Goal: Transaction & Acquisition: Purchase product/service

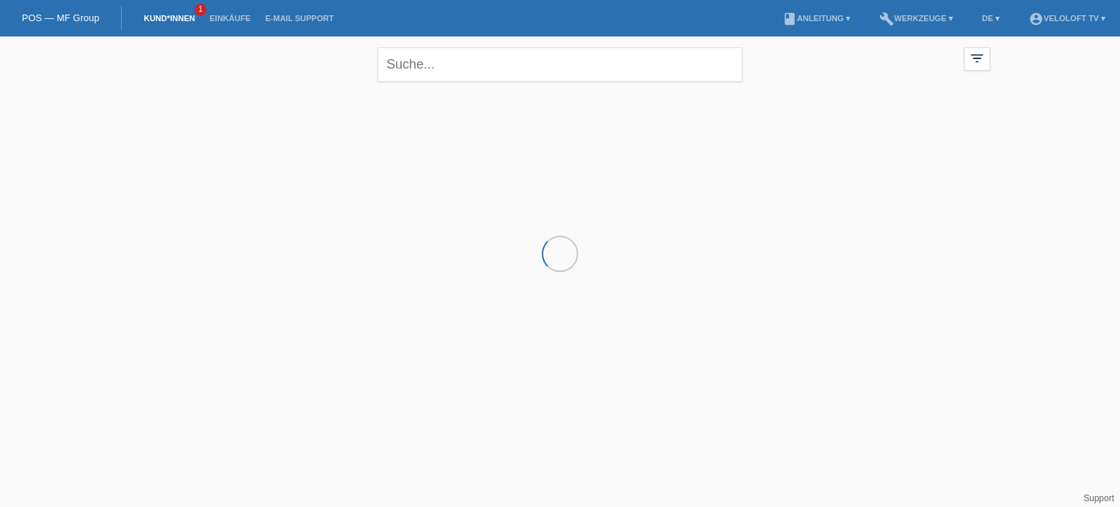
click at [166, 20] on link "Kund*innen" at bounding box center [169, 18] width 66 height 9
click at [398, 70] on input "text" at bounding box center [560, 64] width 365 height 34
click at [156, 23] on link "Kund*innen" at bounding box center [169, 18] width 66 height 9
click at [166, 17] on link "Kund*innen" at bounding box center [169, 18] width 66 height 9
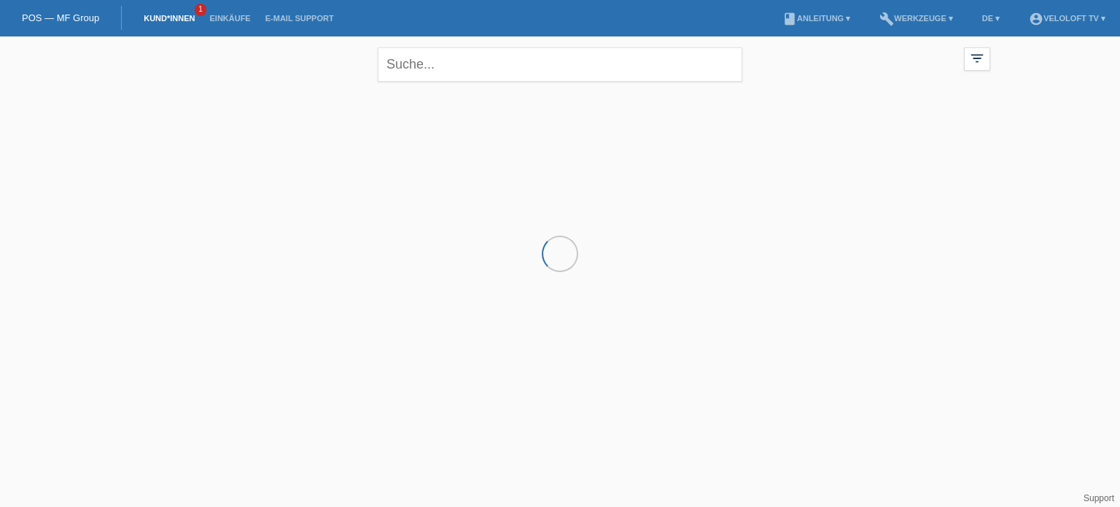
click at [166, 17] on link "Kund*innen" at bounding box center [169, 18] width 66 height 9
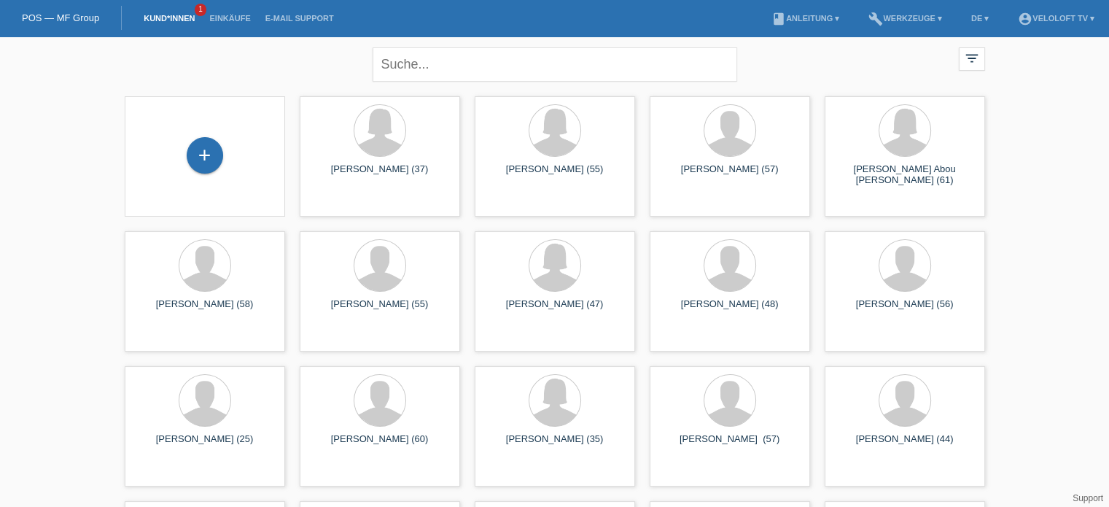
click at [176, 12] on li "Kund*innen 1" at bounding box center [169, 18] width 66 height 37
click at [416, 81] on input "text" at bounding box center [555, 64] width 365 height 34
paste input "[PERSON_NAME]"
type input "[PERSON_NAME]"
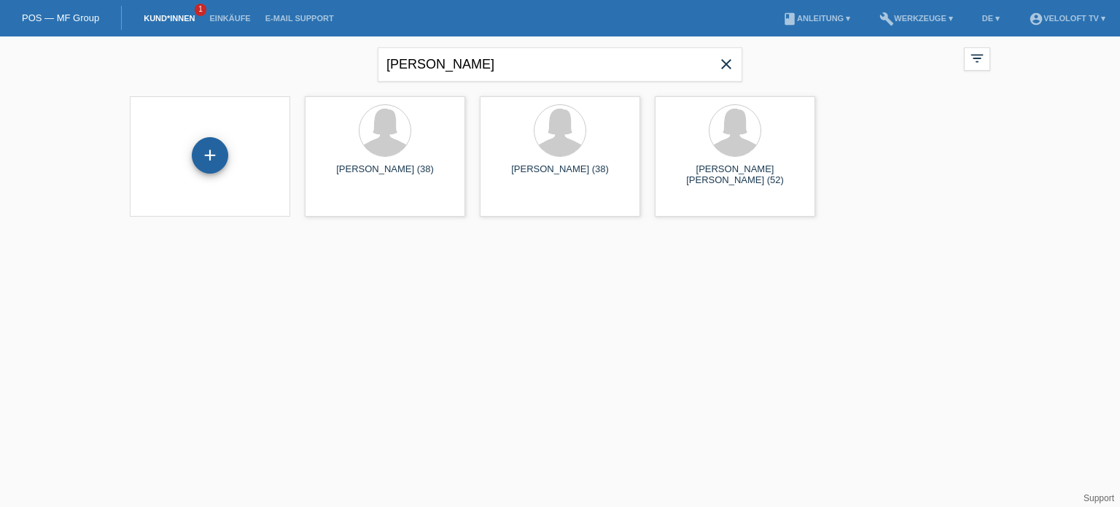
click at [205, 152] on div "+" at bounding box center [210, 155] width 36 height 36
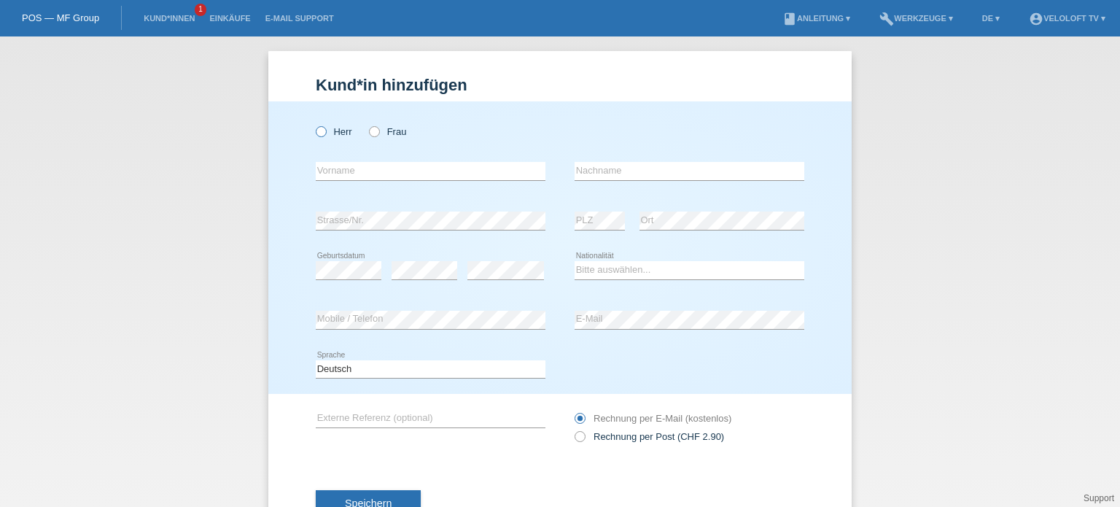
click at [314, 124] on icon at bounding box center [314, 124] width 0 height 0
click at [318, 136] on input "Herr" at bounding box center [320, 130] width 9 height 9
radio input "true"
click at [338, 170] on input "text" at bounding box center [431, 171] width 230 height 18
paste input "[PERSON_NAME]"
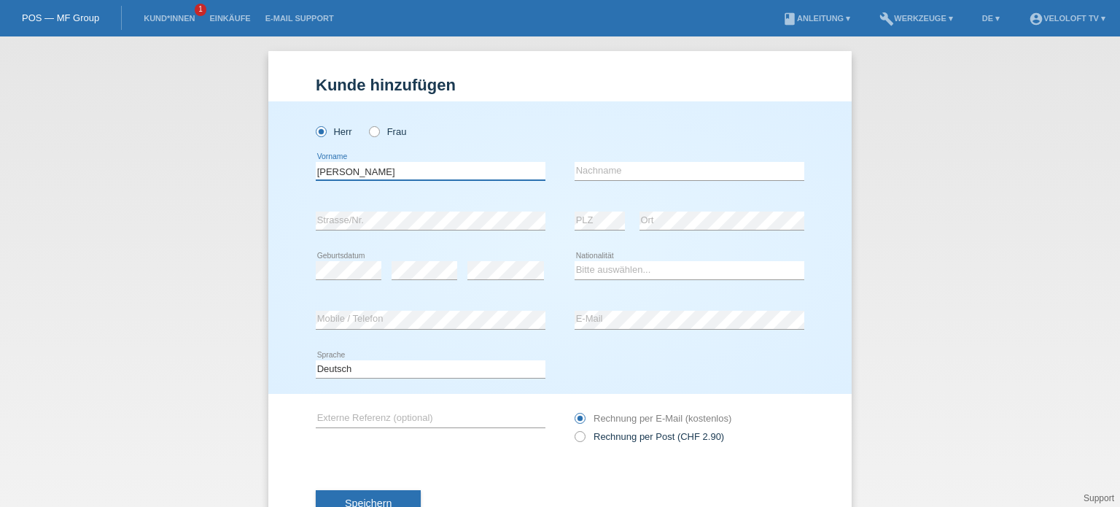
click at [348, 169] on input "[PERSON_NAME]" at bounding box center [431, 171] width 230 height 18
type input "Valeri"
click at [605, 172] on input "text" at bounding box center [690, 171] width 230 height 18
paste input "Rudi"
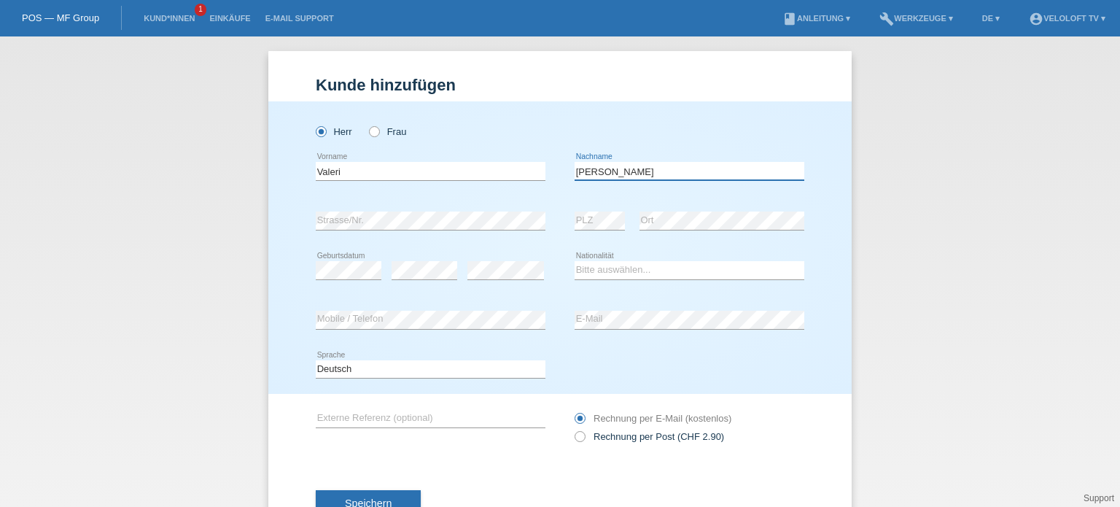
type input "Rudi"
click at [617, 268] on select "Bitte auswählen... Schweiz Deutschland Liechtenstein Österreich ------------ Af…" at bounding box center [690, 269] width 230 height 17
select select "DE"
click at [575, 261] on select "Bitte auswählen... Schweiz Deutschland Liechtenstein Österreich ------------ Af…" at bounding box center [690, 269] width 230 height 17
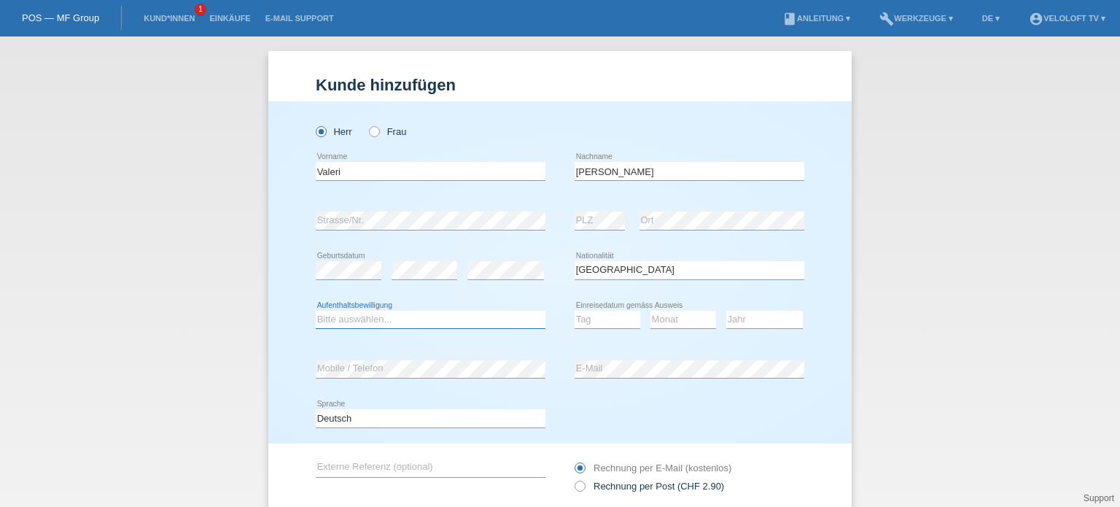
click at [383, 323] on select "Bitte auswählen... C B B - Flüchtlingsstatus Andere" at bounding box center [431, 319] width 230 height 17
select select "C"
click at [316, 311] on select "Bitte auswählen... C B B - Flüchtlingsstatus Andere" at bounding box center [431, 319] width 230 height 17
click at [601, 323] on select "Tag 01 02 03 04 05 06 07 08 09 10 11" at bounding box center [608, 319] width 66 height 17
select select "01"
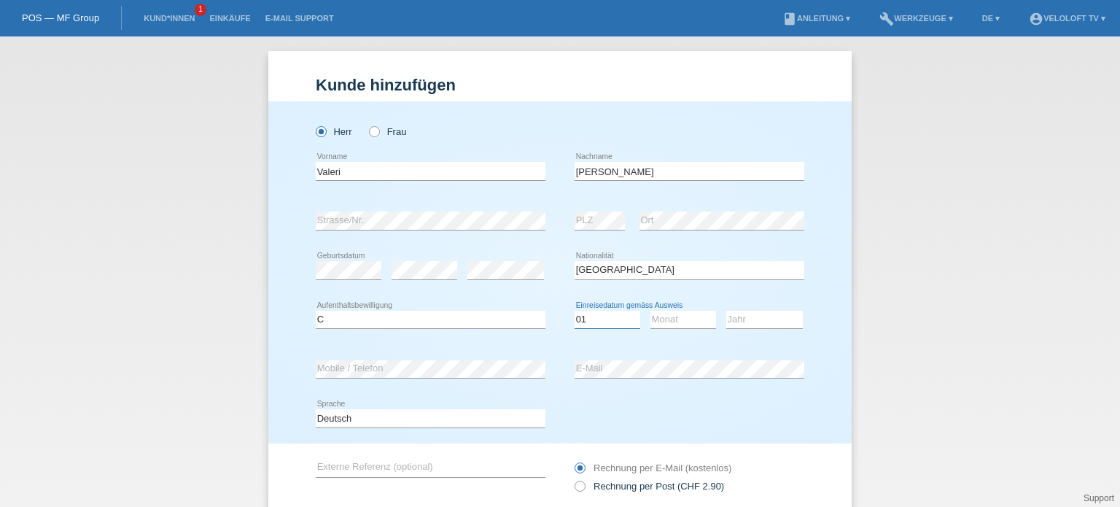
click at [575, 311] on select "Tag 01 02 03 04 05 06 07 08 09 10 11" at bounding box center [608, 319] width 66 height 17
click at [704, 322] on select "Monat 01 02 03 04 05 06 07 08 09 10 11" at bounding box center [683, 319] width 66 height 17
select select "01"
click at [650, 311] on select "Monat 01 02 03 04 05 06 07 08 09 10 11" at bounding box center [683, 319] width 66 height 17
click at [773, 323] on select "Jahr 2025 2024 2023 2022 2021 2020 2019 2018 2017 2016 2015 2014 2013 2012 2011…" at bounding box center [764, 319] width 77 height 17
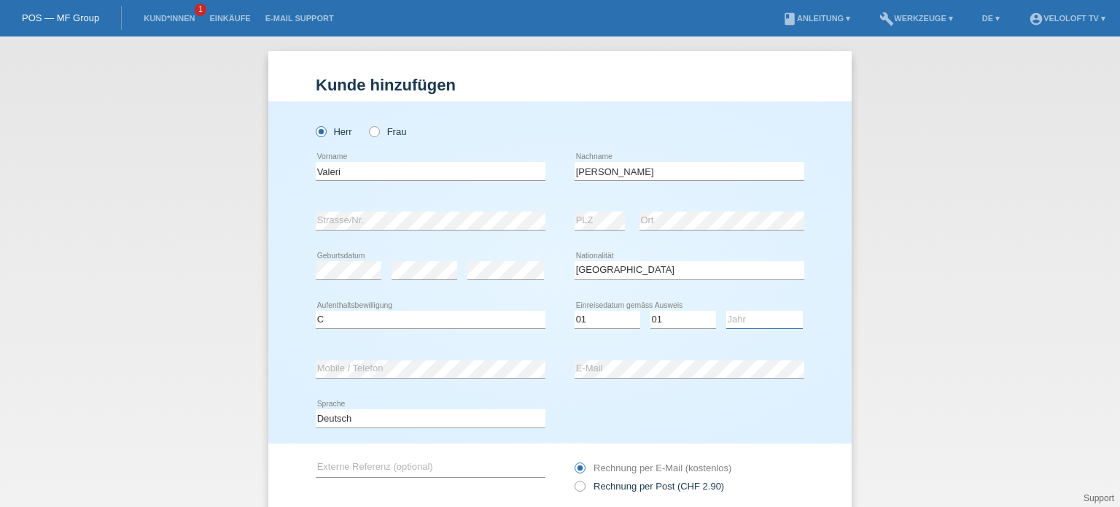
select select "2011"
click at [726, 311] on select "Jahr 2025 2024 2023 2022 2021 2020 2019 2018 2017 2016 2015 2014 2013 2012 2011…" at bounding box center [764, 319] width 77 height 17
click at [686, 320] on select "Monat 01 02 03 04 05 06 07 08 09 10 11" at bounding box center [683, 319] width 66 height 17
select select "07"
click at [650, 311] on select "Monat 01 02 03 04 05 06 07 08 09 10 11" at bounding box center [683, 319] width 66 height 17
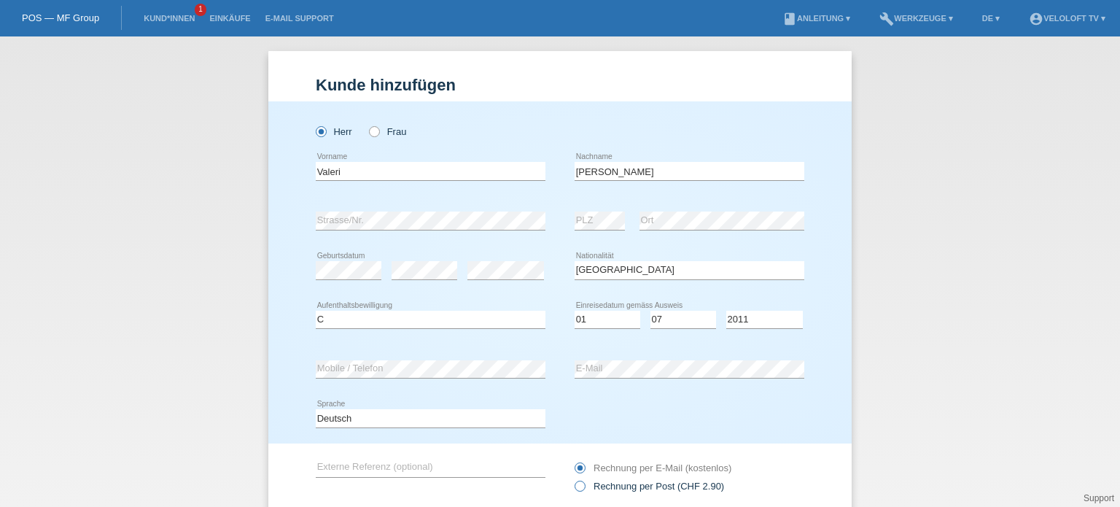
click at [572, 478] on icon at bounding box center [572, 478] width 0 height 0
click at [575, 488] on input "Rechnung per Post (CHF 2.90)" at bounding box center [579, 489] width 9 height 18
radio input "true"
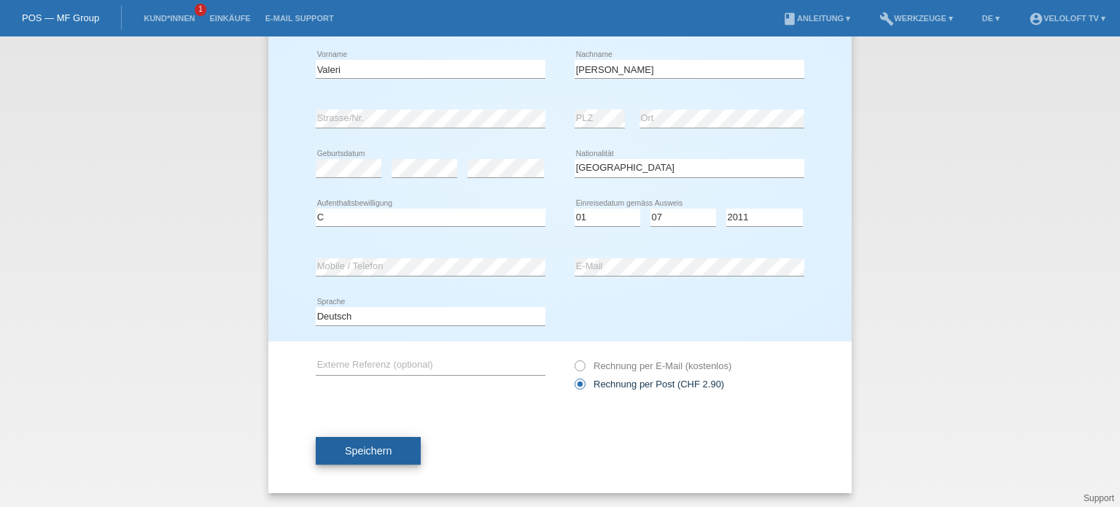
click at [393, 448] on button "Speichern" at bounding box center [368, 451] width 105 height 28
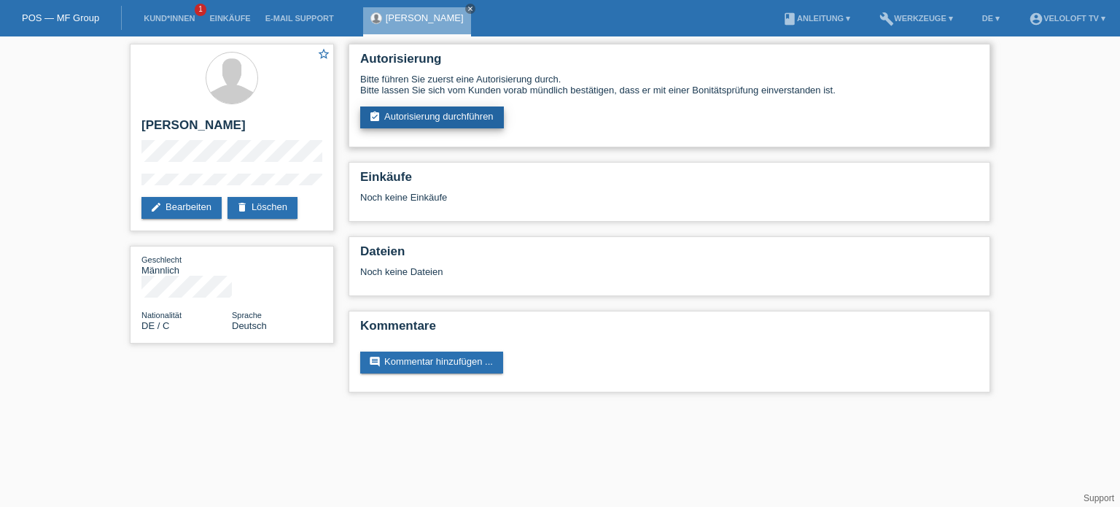
click at [432, 120] on link "assignment_turned_in Autorisierung durchführen" at bounding box center [432, 117] width 144 height 22
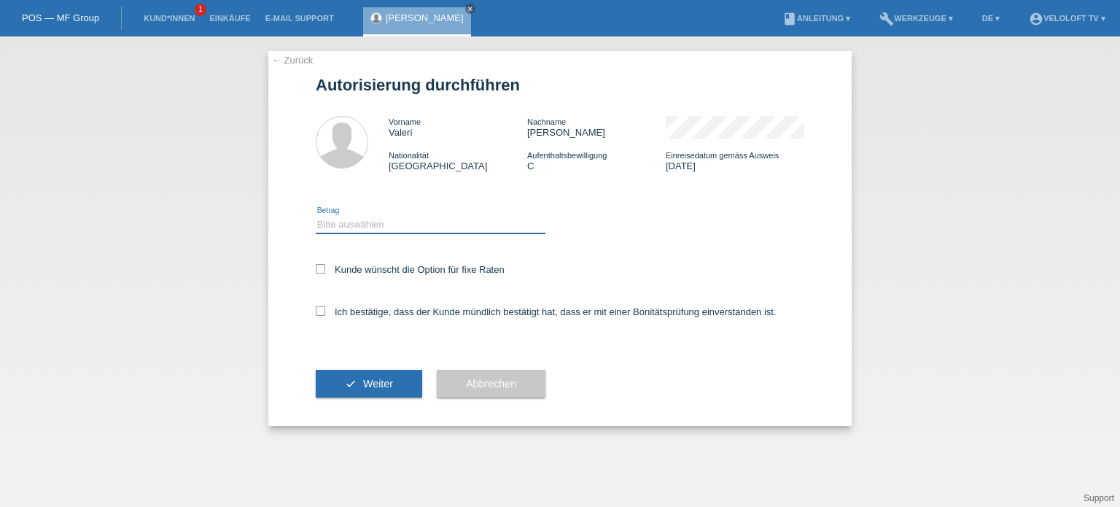
click at [356, 219] on select "Bitte auswählen CHF 1.00 - CHF 499.00 CHF 500.00 - CHF 1'999.00 CHF 2'000.00 - …" at bounding box center [431, 224] width 230 height 17
select select "3"
click at [316, 216] on select "Bitte auswählen CHF 1.00 - CHF 499.00 CHF 500.00 - CHF 1'999.00 CHF 2'000.00 - …" at bounding box center [431, 224] width 230 height 17
click at [321, 273] on icon at bounding box center [320, 268] width 9 height 9
click at [321, 273] on input "Kunde wünscht die Option für fixe Raten" at bounding box center [320, 268] width 9 height 9
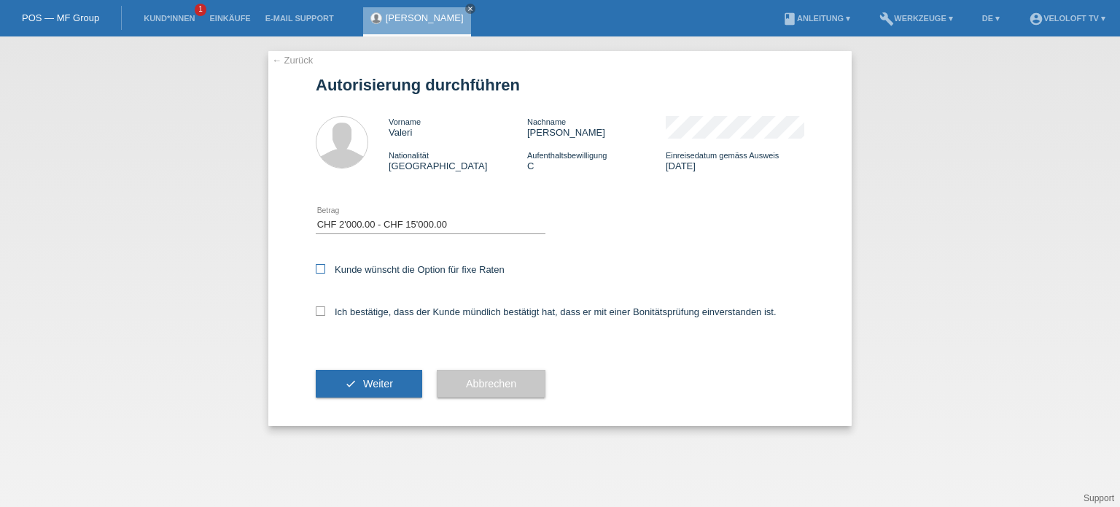
checkbox input "true"
click at [318, 309] on icon at bounding box center [320, 310] width 9 height 9
click at [318, 309] on input "Ich bestätige, dass der Kunde mündlich bestätigt hat, dass er mit einer Bonität…" at bounding box center [320, 310] width 9 height 9
checkbox input "true"
click at [366, 381] on span "Weiter" at bounding box center [378, 384] width 30 height 12
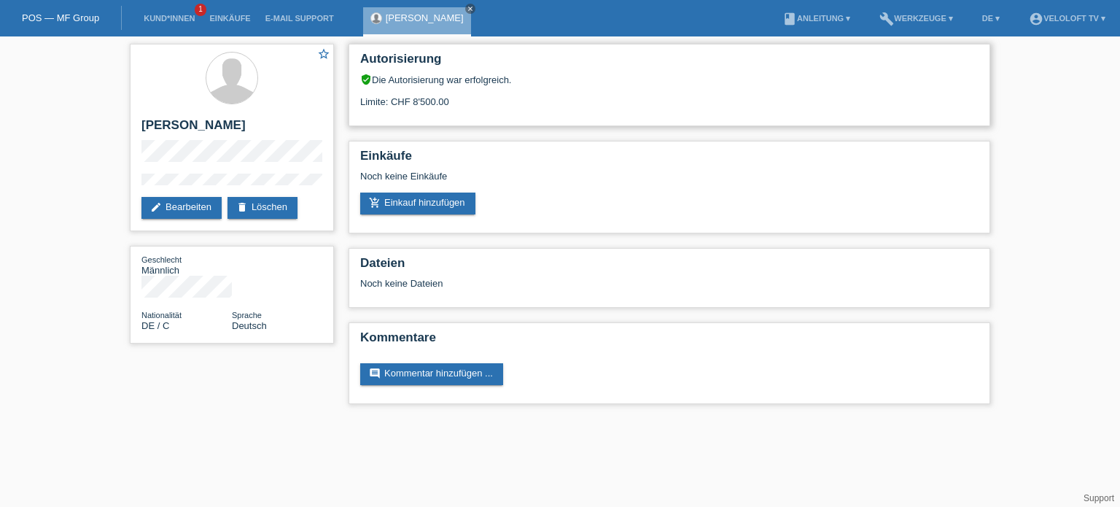
click at [438, 93] on div "Limite: CHF 8'500.00" at bounding box center [669, 96] width 618 height 22
click at [431, 98] on div "Limite: CHF 8'500.00" at bounding box center [669, 96] width 618 height 22
copy div "8'500.00"
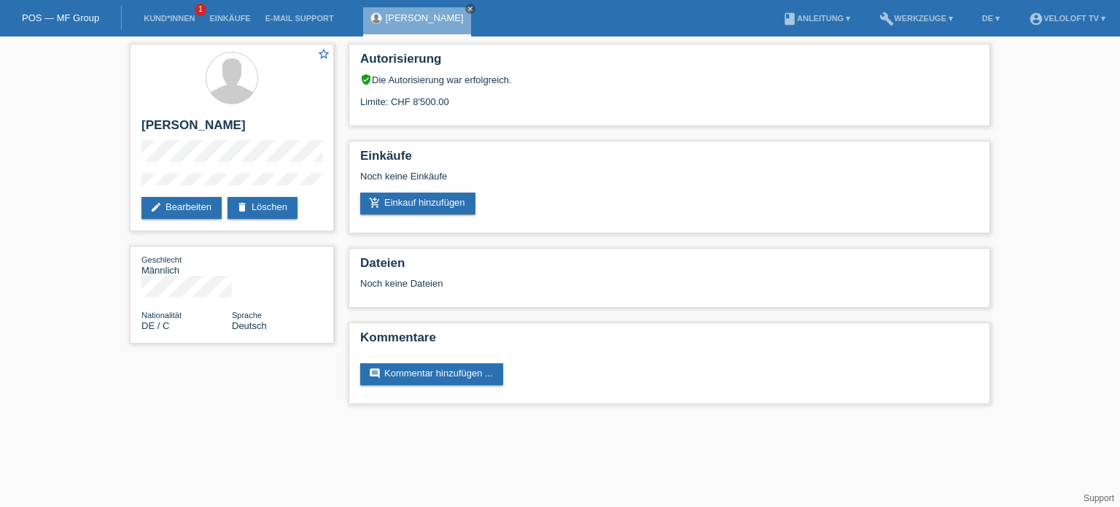
click at [178, 26] on li "Kund*innen 1" at bounding box center [169, 18] width 66 height 37
click at [286, 418] on html "POS — MF Group Kund*innen 1 Einkäufe E-Mail Support Valeri Rudi close menu" at bounding box center [560, 209] width 1120 height 418
click at [213, 171] on div "star_border Valeri Rudi edit Bearbeiten delete Löschen" at bounding box center [232, 137] width 204 height 187
click at [51, 251] on div "star_border Valeri Rudi edit Bearbeiten delete Löschen Geschlecht Männlich Nati…" at bounding box center [560, 227] width 1120 height 382
click at [173, 20] on link "Kund*innen" at bounding box center [169, 18] width 66 height 9
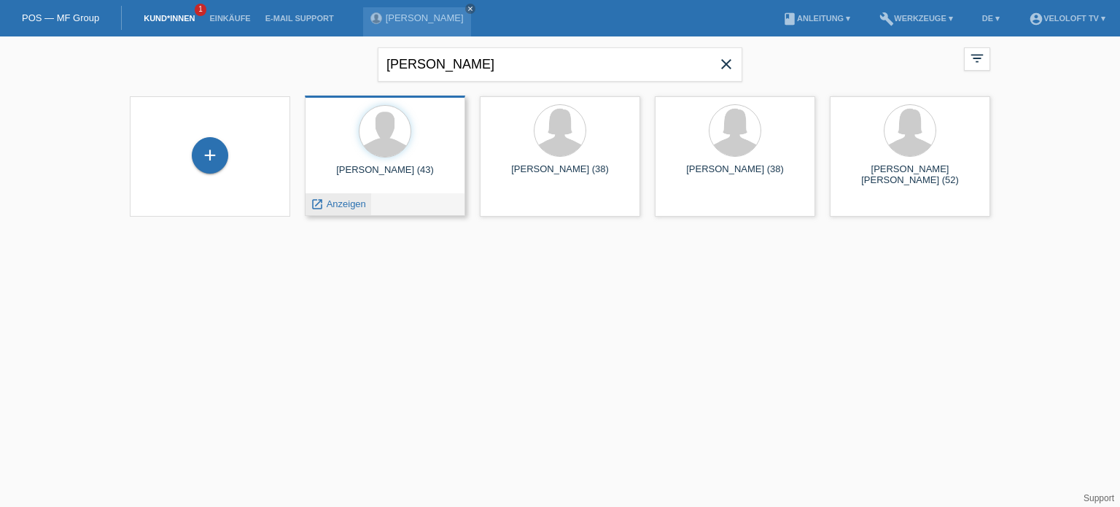
click at [346, 206] on span "Anzeigen" at bounding box center [346, 203] width 39 height 11
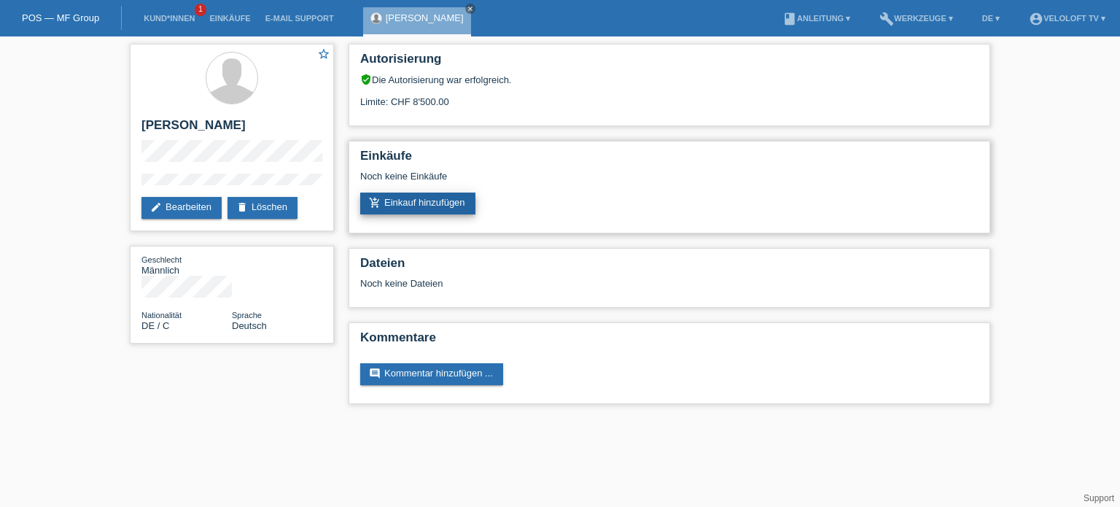
click at [432, 198] on link "add_shopping_cart Einkauf hinzufügen" at bounding box center [417, 203] width 115 height 22
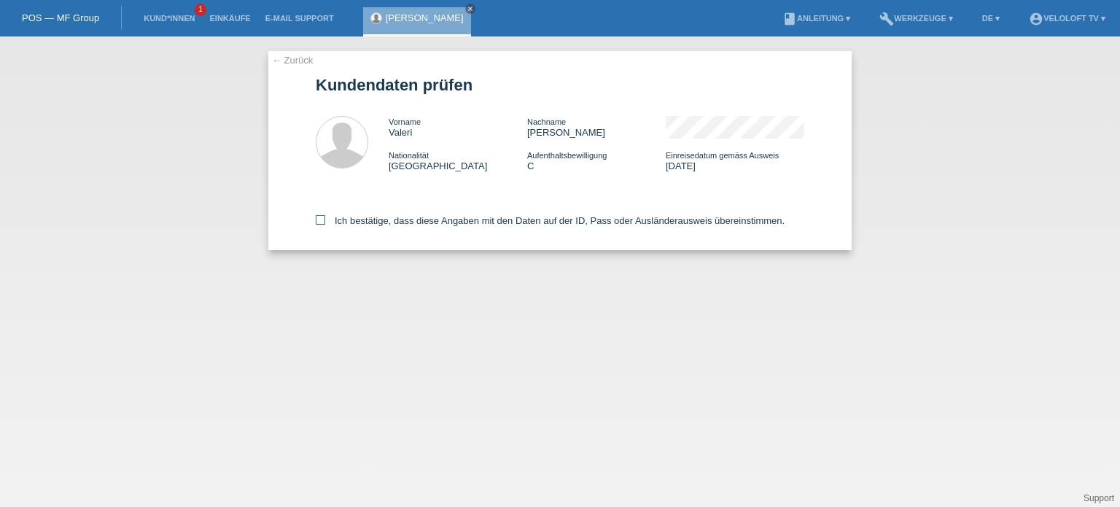
click at [316, 223] on icon at bounding box center [320, 219] width 9 height 9
click at [316, 223] on input "Ich bestätige, dass diese Angaben mit den Daten auf der ID, Pass oder Ausländer…" at bounding box center [320, 219] width 9 height 9
checkbox input "true"
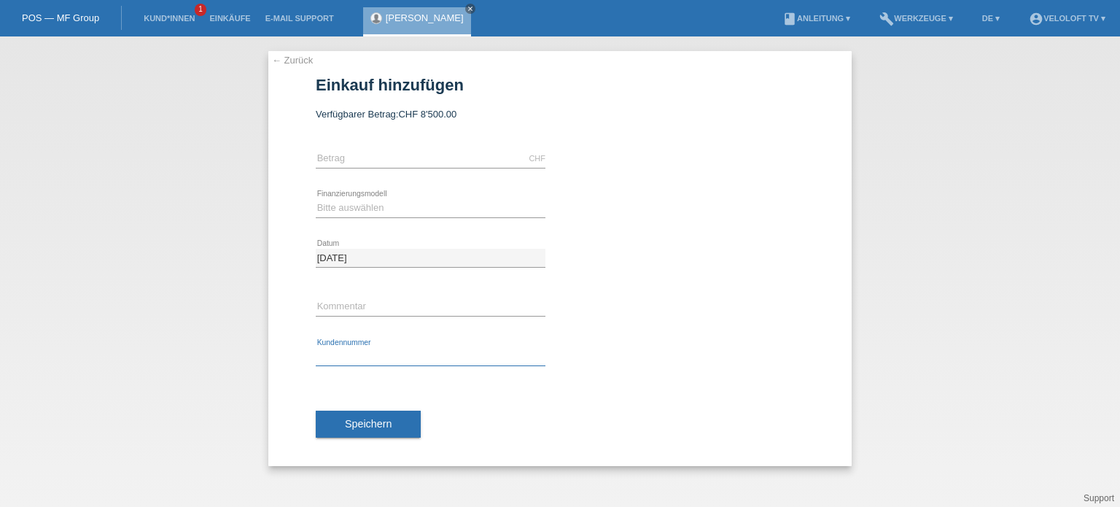
click at [357, 351] on input "text" at bounding box center [431, 357] width 230 height 18
paste input "C164695"
type input "C164695"
click at [354, 308] on input "text" at bounding box center [431, 307] width 230 height 18
type input "Veloloft.tv"
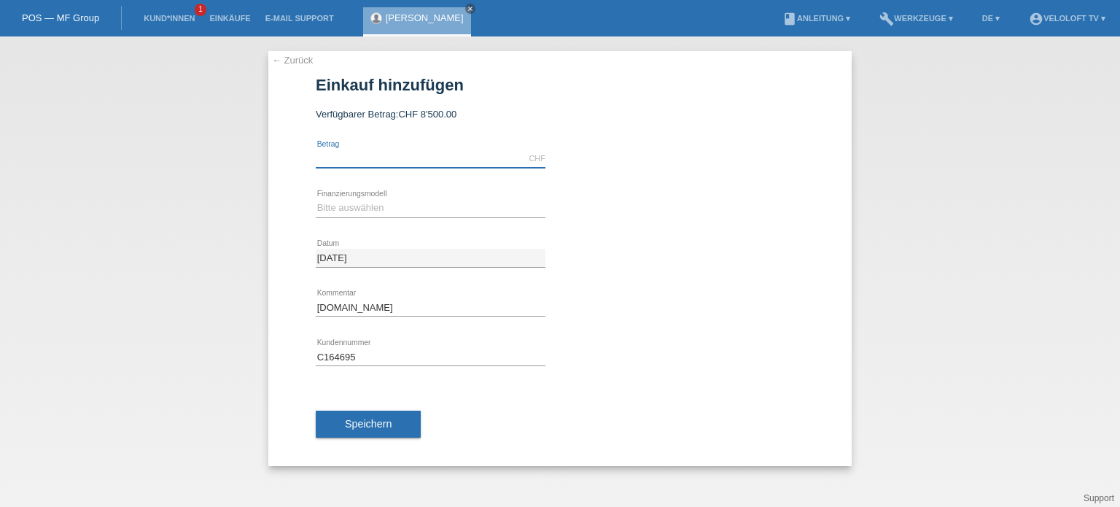
click at [361, 157] on input "text" at bounding box center [431, 158] width 230 height 18
type input "2990.00"
click at [332, 202] on select "Bitte auswählen Fixe Raten Kauf auf Rechnung mit Teilzahlungsoption" at bounding box center [431, 207] width 230 height 17
select select "77"
click at [316, 199] on select "Bitte auswählen Fixe Raten Kauf auf Rechnung mit Teilzahlungsoption" at bounding box center [431, 207] width 230 height 17
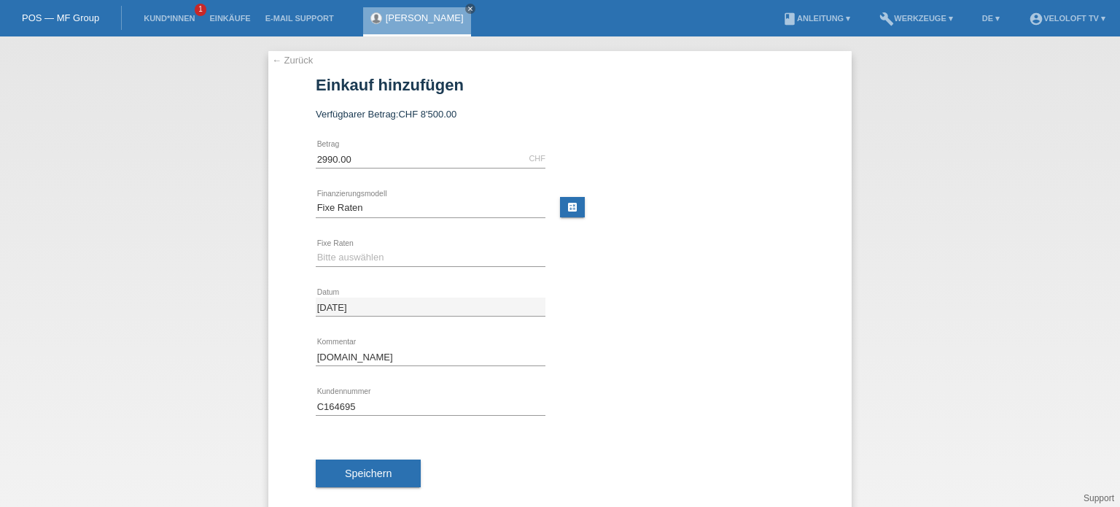
click at [338, 246] on div "Bitte auswählen 4 Raten 5 Raten 6 Raten 7 Raten 8 Raten 9 Raten 10 Raten 11 Rat…" at bounding box center [431, 258] width 230 height 50
click at [332, 259] on select "Bitte auswählen 4 Raten 5 Raten 6 Raten 7 Raten 8 Raten 9 Raten 10 Raten 11 Rat…" at bounding box center [431, 257] width 230 height 17
click at [334, 257] on select "Bitte auswählen 4 Raten 5 Raten 6 Raten 7 Raten 8 Raten 9 Raten 10 Raten 11 Rat…" at bounding box center [431, 257] width 230 height 17
select select "202"
click at [316, 249] on select "Bitte auswählen 4 Raten 5 Raten 6 Raten 7 Raten 8 Raten 9 Raten 10 Raten 11 Rat…" at bounding box center [431, 257] width 230 height 17
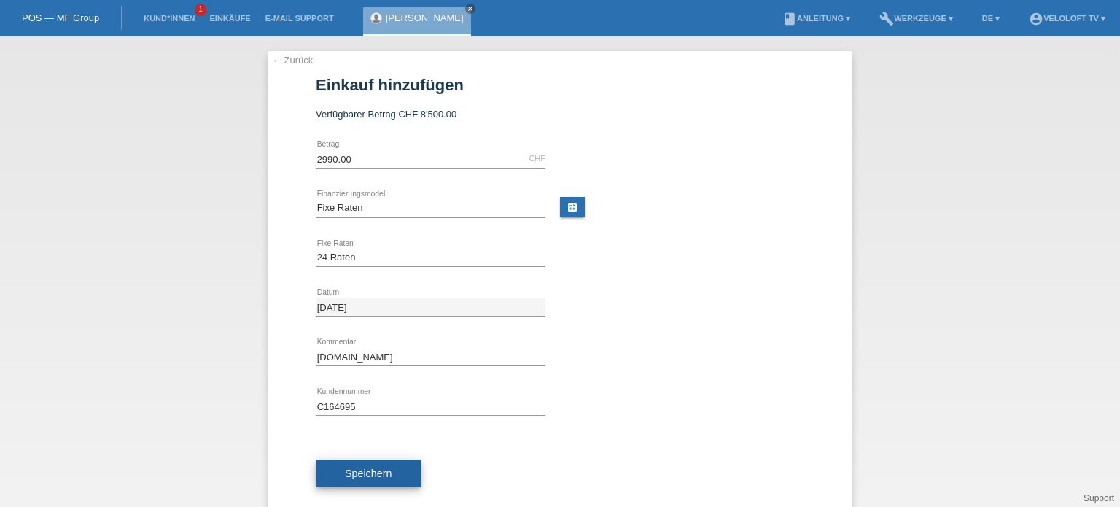
click at [365, 472] on span "Speichern" at bounding box center [368, 473] width 47 height 12
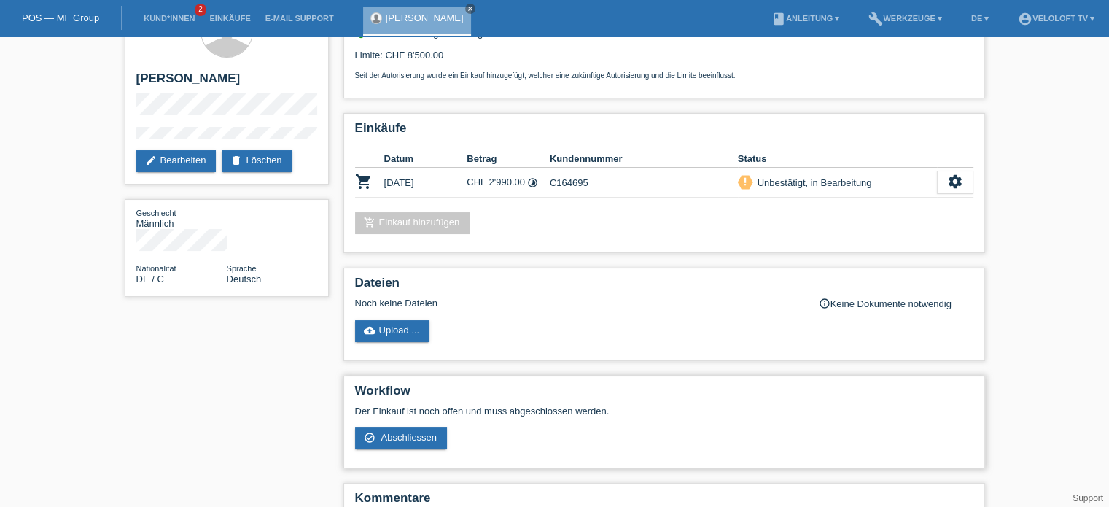
scroll to position [73, 0]
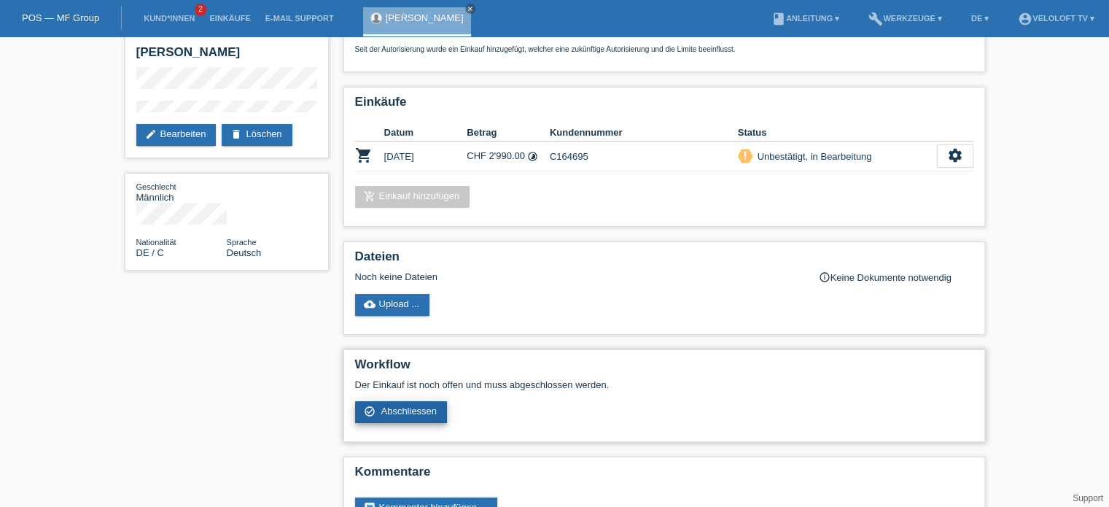
click at [413, 413] on span "Abschliessen" at bounding box center [409, 410] width 56 height 11
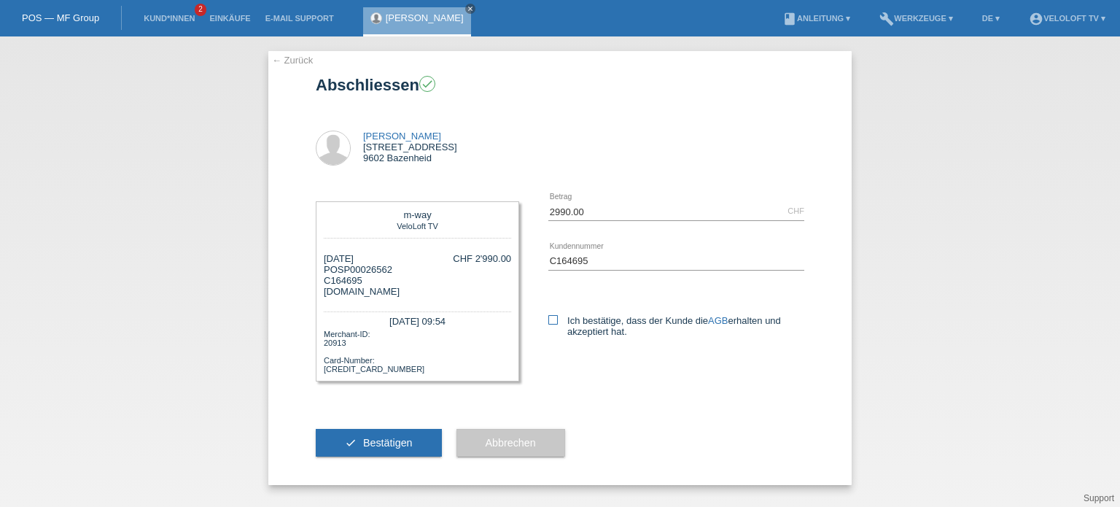
click at [549, 320] on icon at bounding box center [552, 319] width 9 height 9
click at [549, 320] on input "Ich bestätige, dass der Kunde die AGB erhalten und akzeptiert hat." at bounding box center [552, 319] width 9 height 9
checkbox input "true"
click at [385, 442] on span "Bestätigen" at bounding box center [388, 443] width 50 height 12
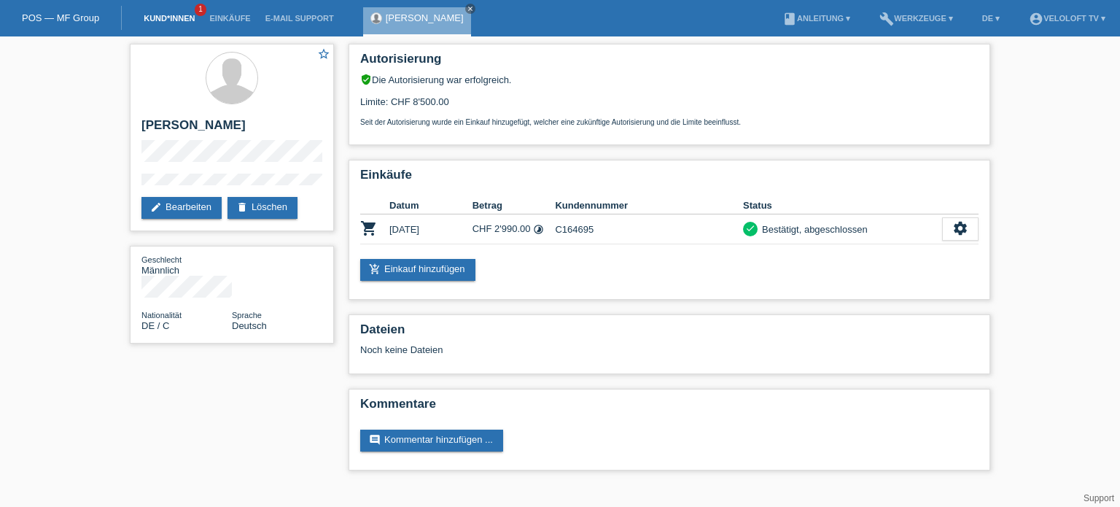
click at [157, 17] on link "Kund*innen" at bounding box center [169, 18] width 66 height 9
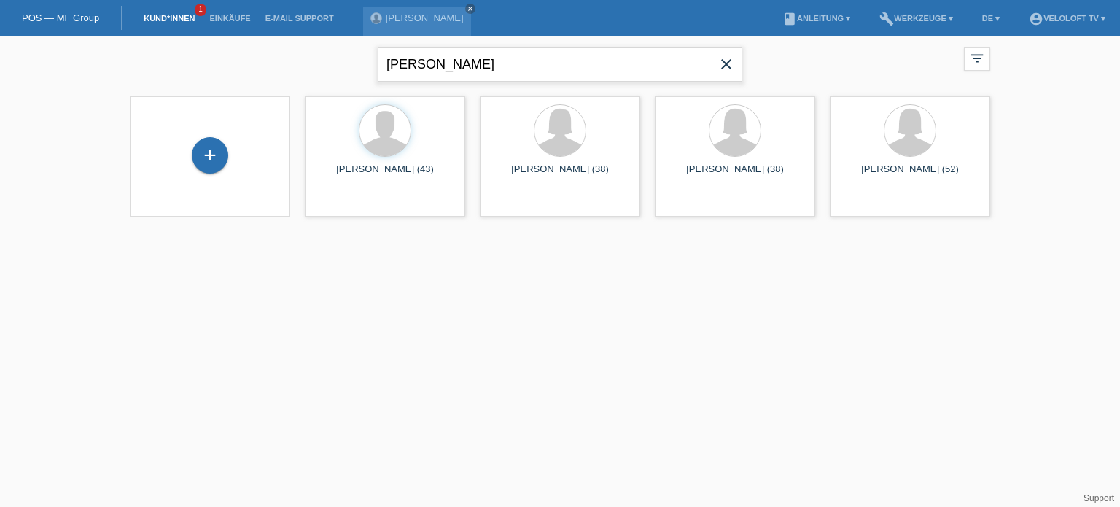
drag, startPoint x: 472, startPoint y: 52, endPoint x: 366, endPoint y: 52, distance: 106.4
click at [366, 52] on div "[PERSON_NAME] close filter_list view_module Alle Kund*innen anzeigen star Marki…" at bounding box center [559, 62] width 875 height 52
paste input "[PERSON_NAME]"
type input "[PERSON_NAME]"
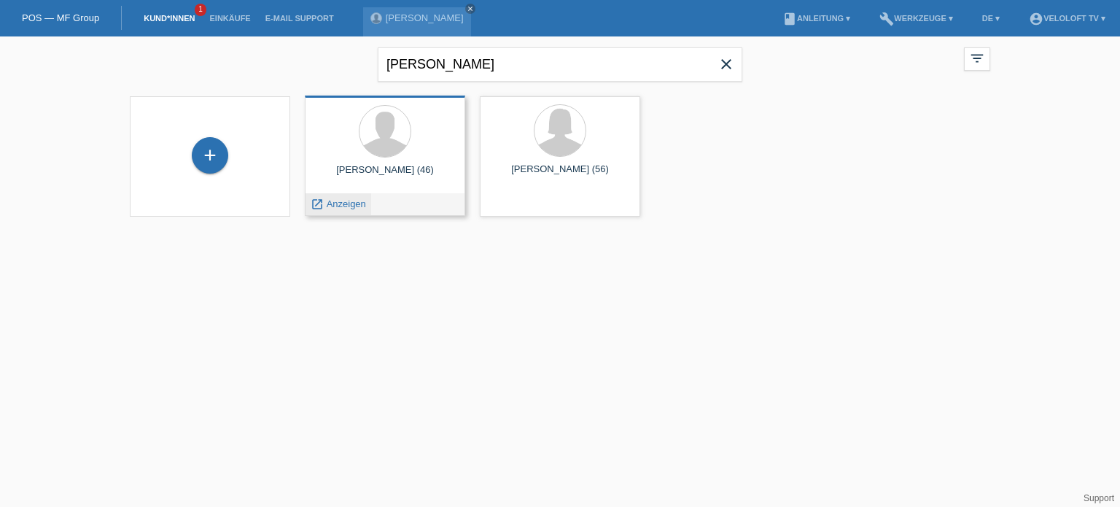
click at [349, 205] on span "Anzeigen" at bounding box center [346, 203] width 39 height 11
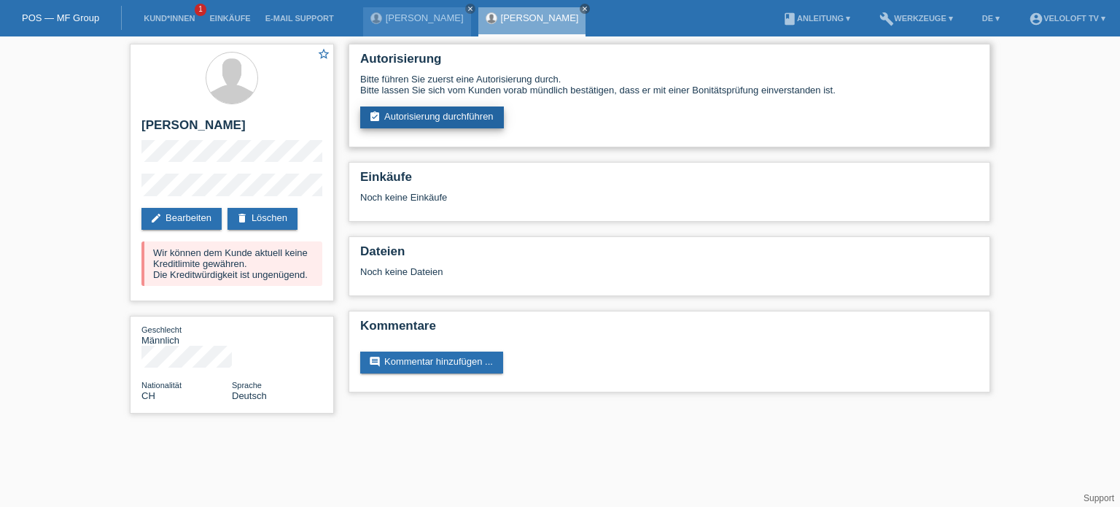
click at [446, 112] on link "assignment_turned_in Autorisierung durchführen" at bounding box center [432, 117] width 144 height 22
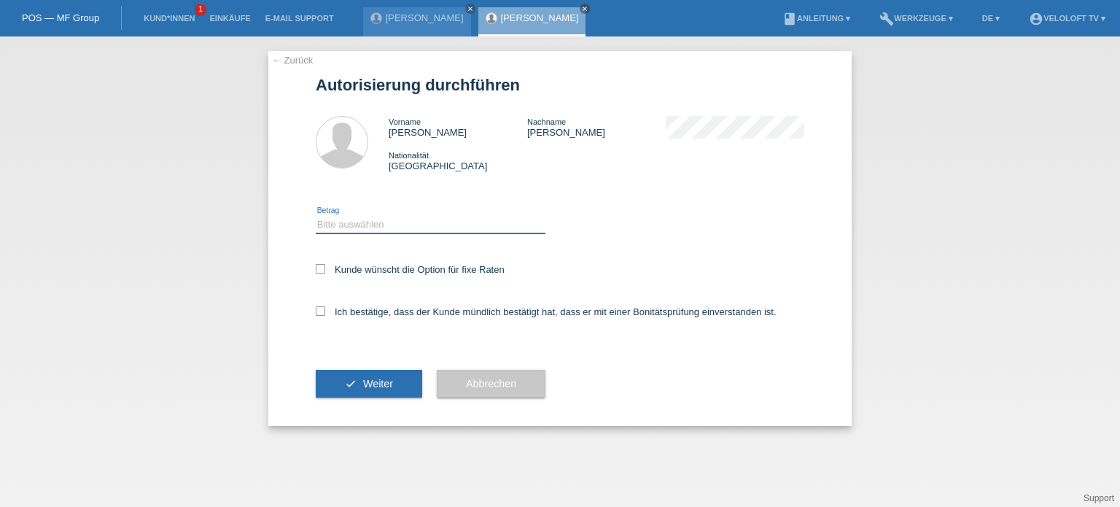
click at [379, 221] on select "Bitte auswählen CHF 1.00 - CHF 499.00 CHF 500.00 - CHF 1'999.00 CHF 2'000.00 - …" at bounding box center [431, 224] width 230 height 17
select select "3"
click at [316, 216] on select "Bitte auswählen CHF 1.00 - CHF 499.00 CHF 500.00 - CHF 1'999.00 CHF 2'000.00 - …" at bounding box center [431, 224] width 230 height 17
click at [322, 266] on icon at bounding box center [320, 268] width 9 height 9
click at [322, 266] on input "Kunde wünscht die Option für fixe Raten" at bounding box center [320, 268] width 9 height 9
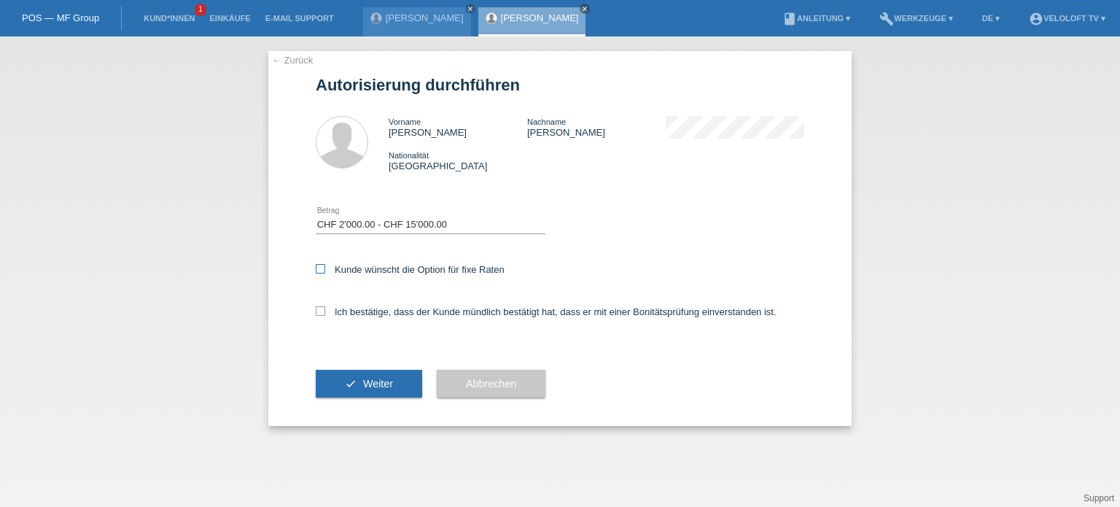
checkbox input "true"
click at [318, 314] on icon at bounding box center [320, 310] width 9 height 9
click at [318, 314] on input "Ich bestätige, dass der Kunde mündlich bestätigt hat, dass er mit einer Bonität…" at bounding box center [320, 310] width 9 height 9
checkbox input "true"
click at [369, 386] on span "Weiter" at bounding box center [378, 384] width 30 height 12
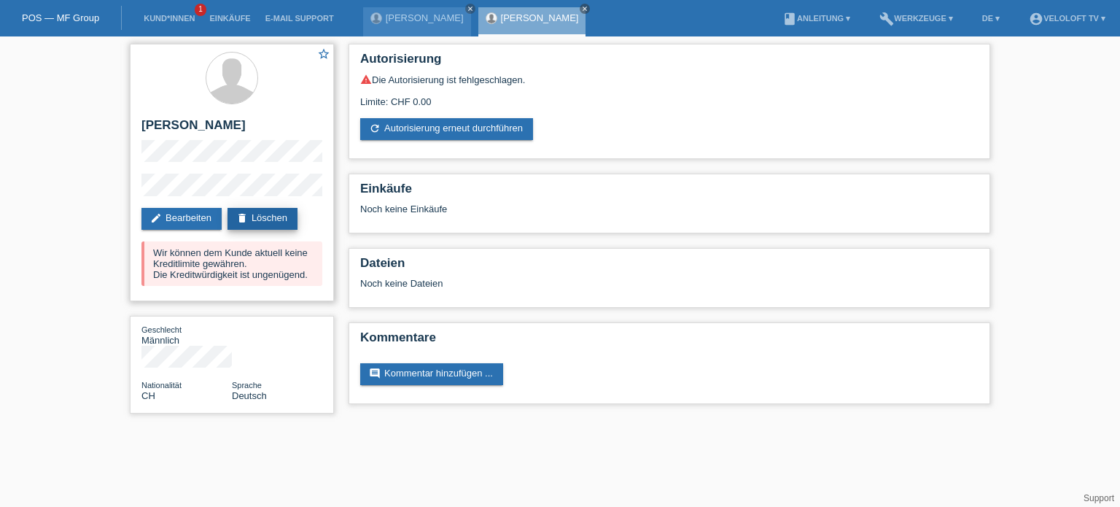
click at [281, 222] on link "delete Löschen" at bounding box center [262, 219] width 70 height 22
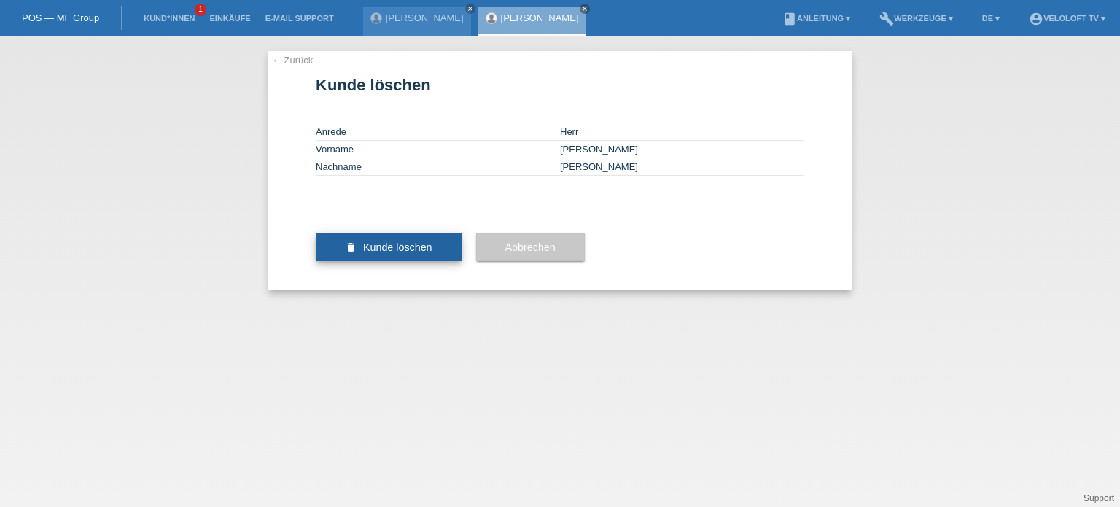
click at [411, 261] on button "delete Kunde löschen" at bounding box center [389, 247] width 146 height 28
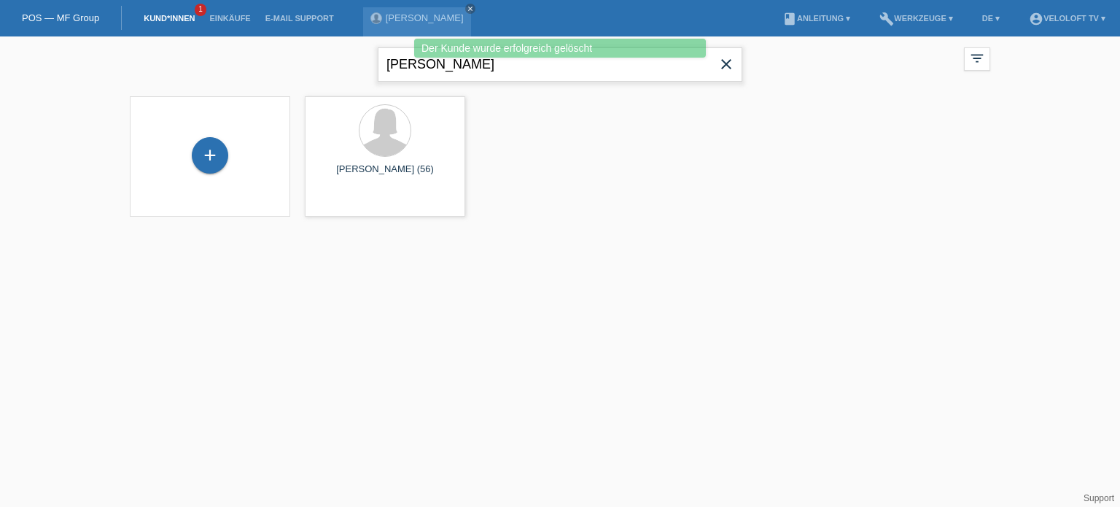
drag, startPoint x: 512, startPoint y: 63, endPoint x: 386, endPoint y: 62, distance: 126.1
click at [386, 62] on input "[PERSON_NAME]" at bounding box center [560, 64] width 365 height 34
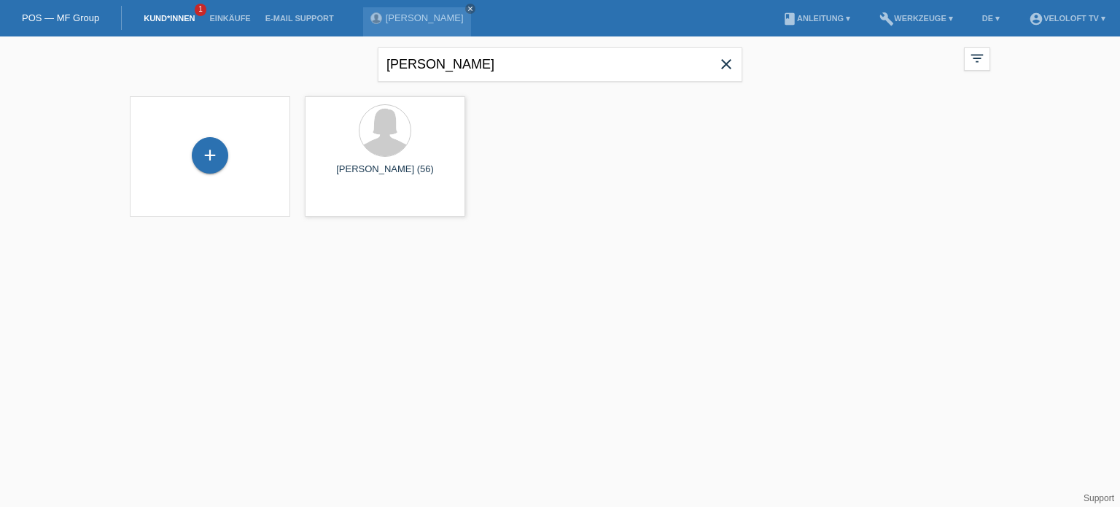
click at [728, 64] on icon "close" at bounding box center [725, 63] width 17 height 17
paste input "[PERSON_NAME]"
type input "[PERSON_NAME]"
click at [203, 155] on div "+" at bounding box center [210, 155] width 36 height 36
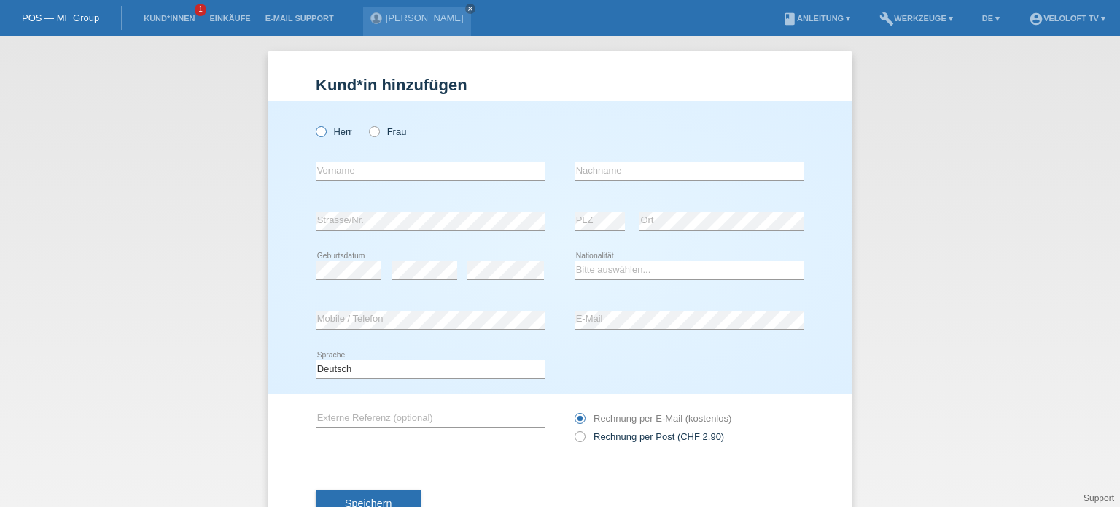
click at [314, 124] on icon at bounding box center [314, 124] width 0 height 0
click at [318, 128] on input "Herr" at bounding box center [320, 130] width 9 height 9
radio input "true"
click at [335, 174] on input "text" at bounding box center [431, 171] width 230 height 18
paste input "[PERSON_NAME]"
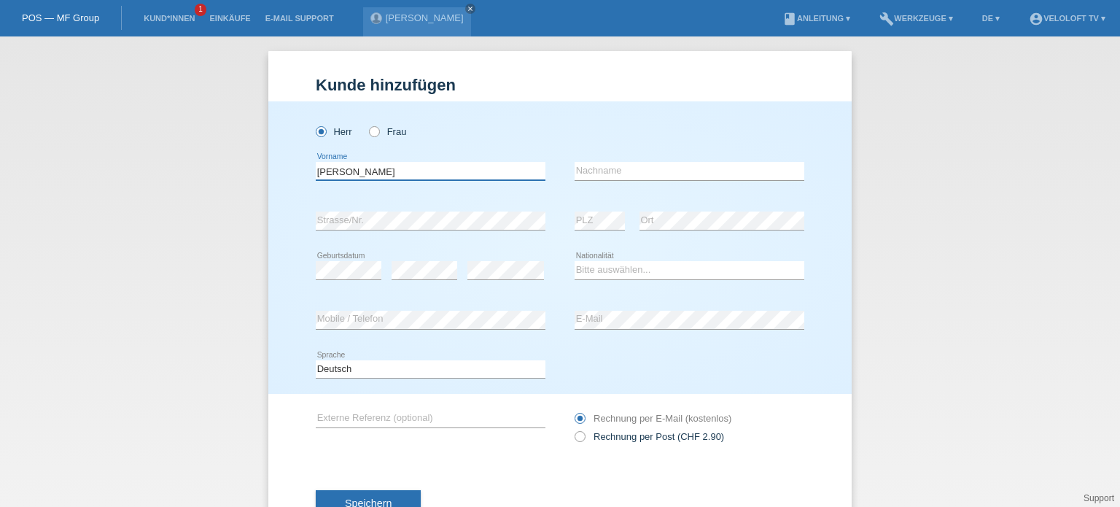
click at [351, 176] on input "[PERSON_NAME]" at bounding box center [431, 171] width 230 height 18
type input "[PERSON_NAME]"
click at [621, 176] on input "text" at bounding box center [690, 171] width 230 height 18
paste input "Strohmeier"
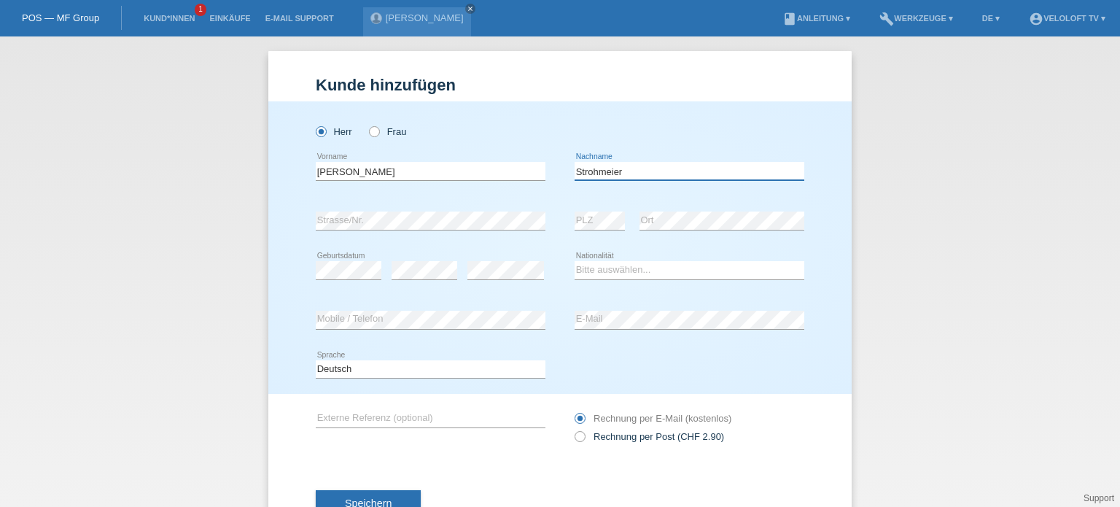
type input "Strohmeier"
click at [621, 271] on select "Bitte auswählen... Schweiz Deutschland Liechtenstein Österreich ------------ Af…" at bounding box center [690, 269] width 230 height 17
select select "CH"
click at [575, 261] on select "Bitte auswählen... Schweiz Deutschland Liechtenstein Österreich ------------ Af…" at bounding box center [690, 269] width 230 height 17
click at [338, 279] on icon at bounding box center [349, 279] width 66 height 1
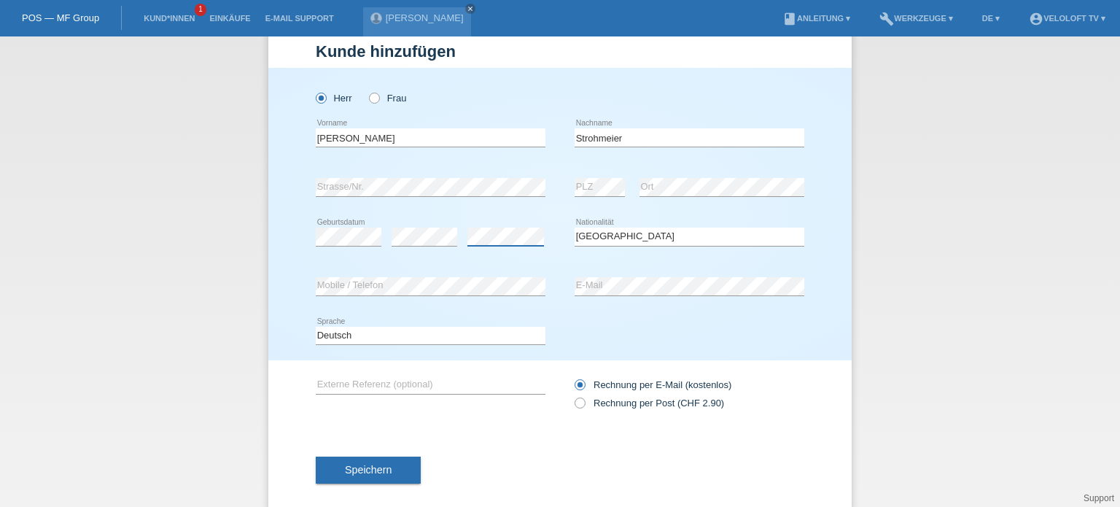
scroll to position [52, 0]
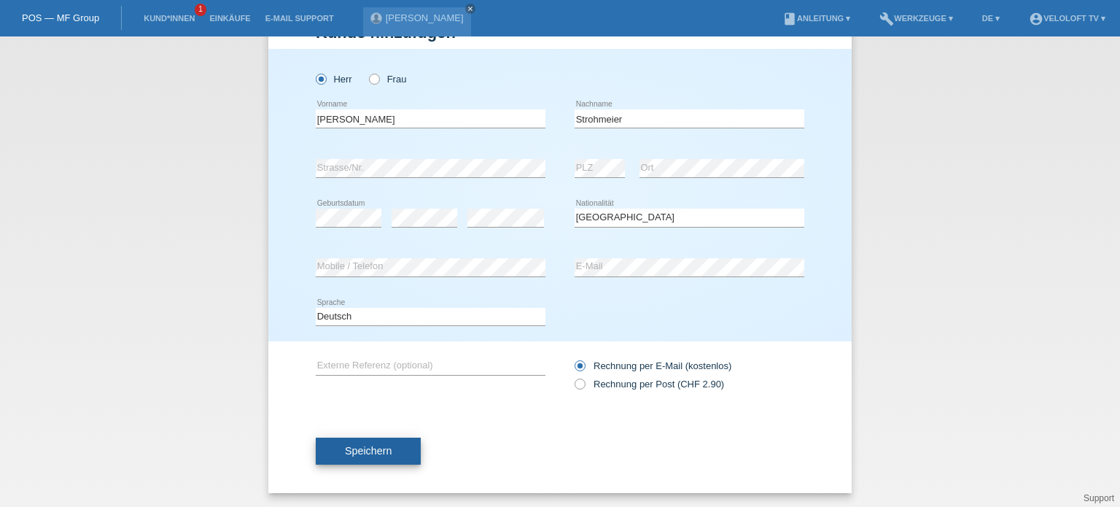
click at [380, 454] on span "Speichern" at bounding box center [368, 451] width 47 height 12
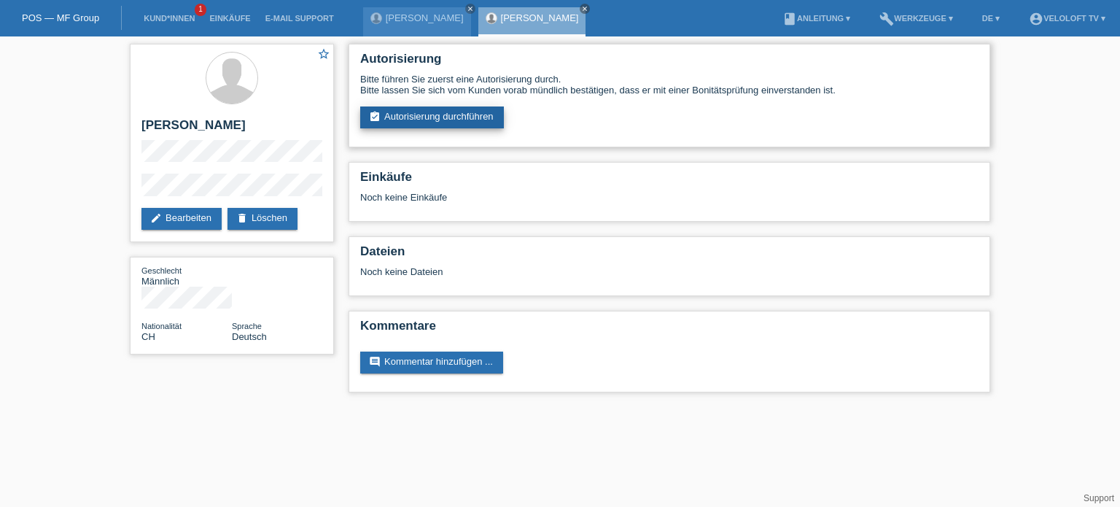
click at [453, 122] on link "assignment_turned_in Autorisierung durchführen" at bounding box center [432, 117] width 144 height 22
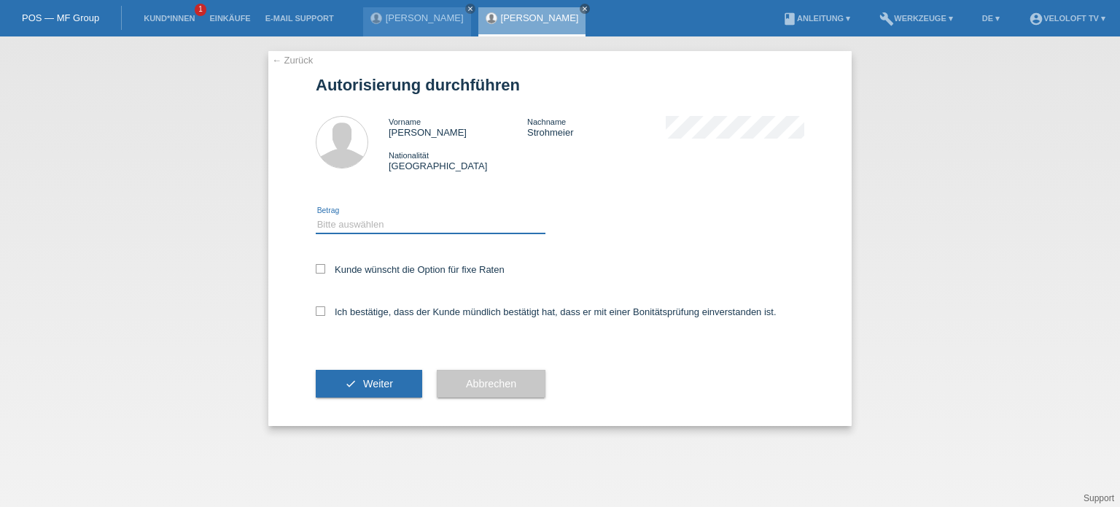
click at [370, 227] on select "Bitte auswählen CHF 1.00 - CHF 499.00 CHF 500.00 - CHF 1'999.00 CHF 2'000.00 - …" at bounding box center [431, 224] width 230 height 17
select select "3"
click at [316, 216] on select "Bitte auswählen CHF 1.00 - CHF 499.00 CHF 500.00 - CHF 1'999.00 CHF 2'000.00 - …" at bounding box center [431, 224] width 230 height 17
click at [325, 269] on label "Kunde wünscht die Option für fixe Raten" at bounding box center [410, 269] width 189 height 11
click at [325, 269] on input "Kunde wünscht die Option für fixe Raten" at bounding box center [320, 268] width 9 height 9
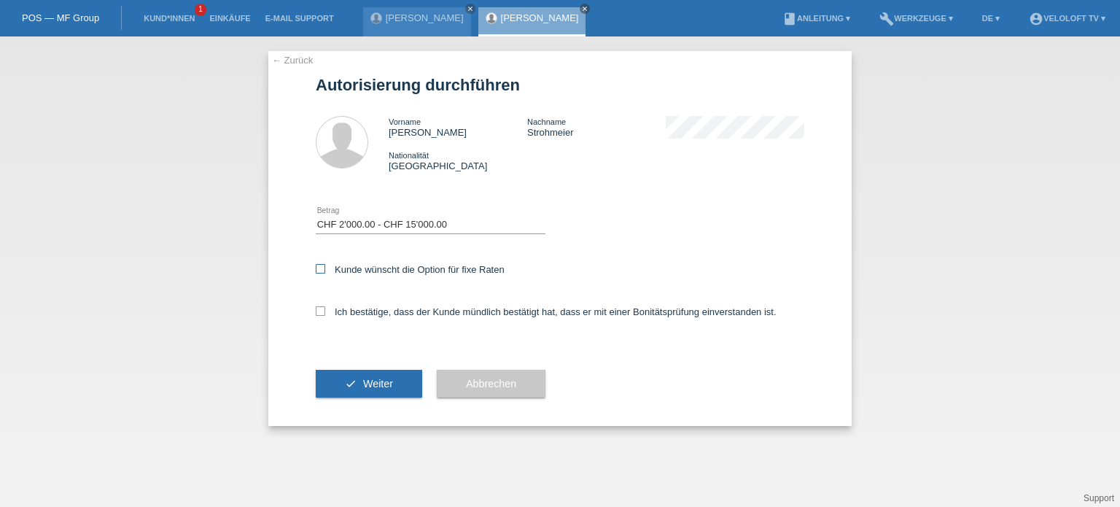
checkbox input "true"
click at [318, 309] on icon at bounding box center [320, 310] width 9 height 9
click at [318, 309] on input "Ich bestätige, dass der Kunde mündlich bestätigt hat, dass er mit einer Bonität…" at bounding box center [320, 310] width 9 height 9
checkbox input "true"
click at [389, 388] on span "Weiter" at bounding box center [378, 384] width 30 height 12
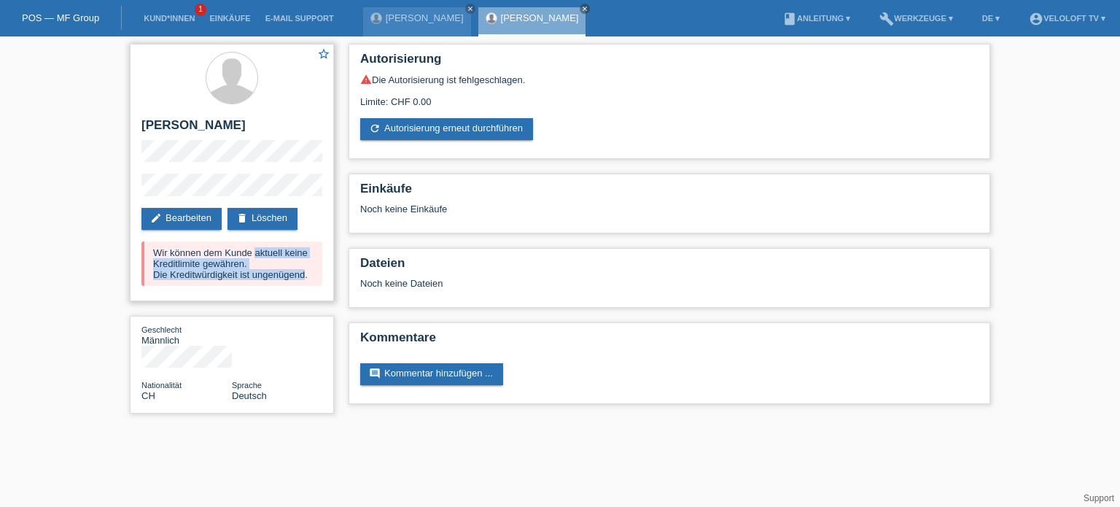
drag, startPoint x: 155, startPoint y: 254, endPoint x: 304, endPoint y: 279, distance: 151.4
click at [304, 279] on div "Wir können dem Kunde aktuell keine Kreditlimite gewähren. Die Kreditwürdigkeit …" at bounding box center [231, 263] width 181 height 44
copy div "Wir können dem Kunde aktuell keine Kreditlimite gewähren. Die Kreditwürdigkeit …"
click at [179, 21] on link "Kund*innen" at bounding box center [169, 18] width 66 height 9
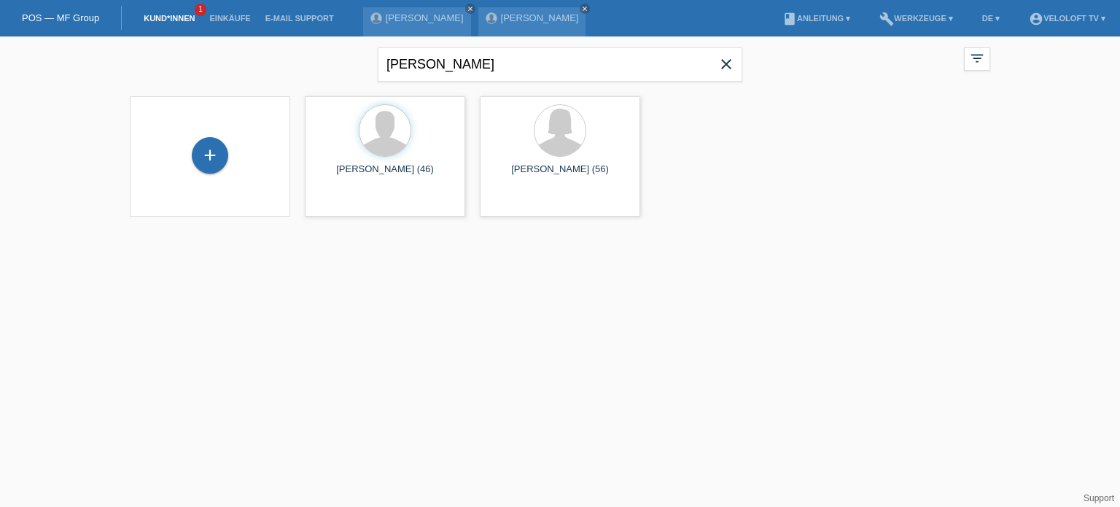
click at [726, 69] on icon "close" at bounding box center [725, 63] width 17 height 17
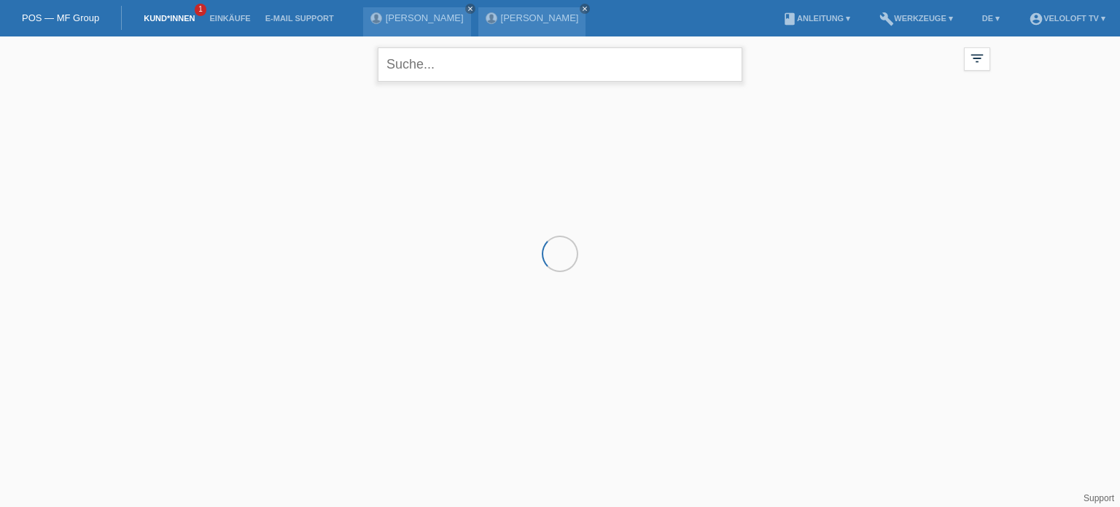
paste input "[PERSON_NAME]"
type input "[PERSON_NAME]"
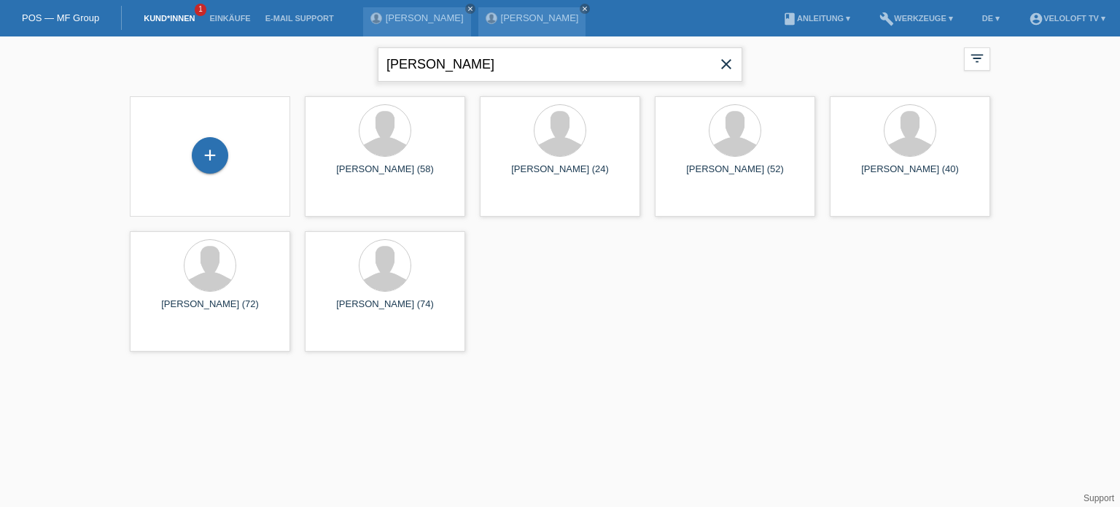
drag, startPoint x: 523, startPoint y: 68, endPoint x: 369, endPoint y: 77, distance: 154.1
click at [369, 77] on div "Christoph Seyfert close filter_list view_module Alle Kund*innen anzeigen star M…" at bounding box center [559, 62] width 875 height 52
click at [216, 152] on div "+" at bounding box center [210, 155] width 36 height 36
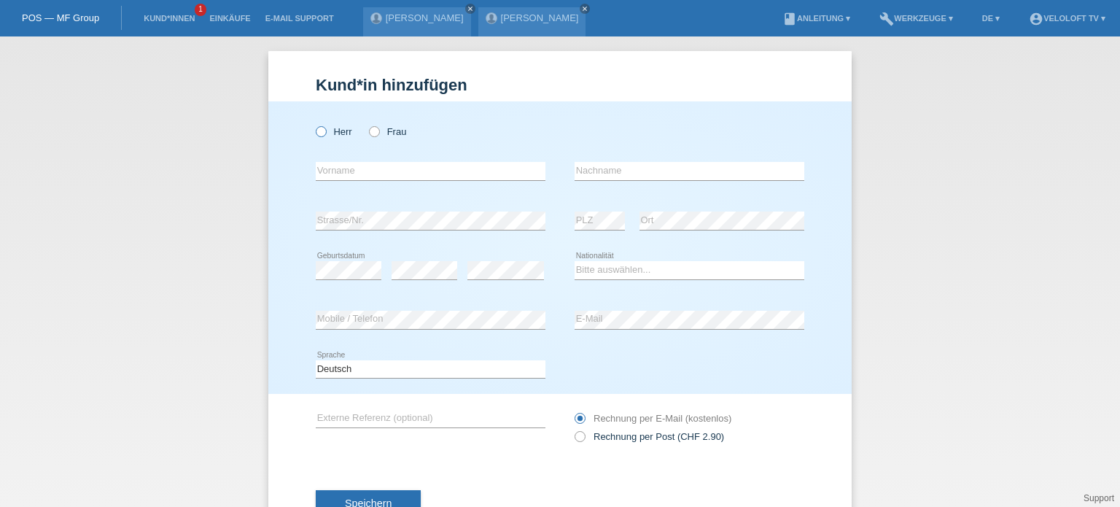
click at [314, 124] on icon at bounding box center [314, 124] width 0 height 0
click at [316, 133] on input "Herr" at bounding box center [320, 130] width 9 height 9
radio input "true"
click at [330, 177] on input "text" at bounding box center [431, 171] width 230 height 18
paste input "[PERSON_NAME]"
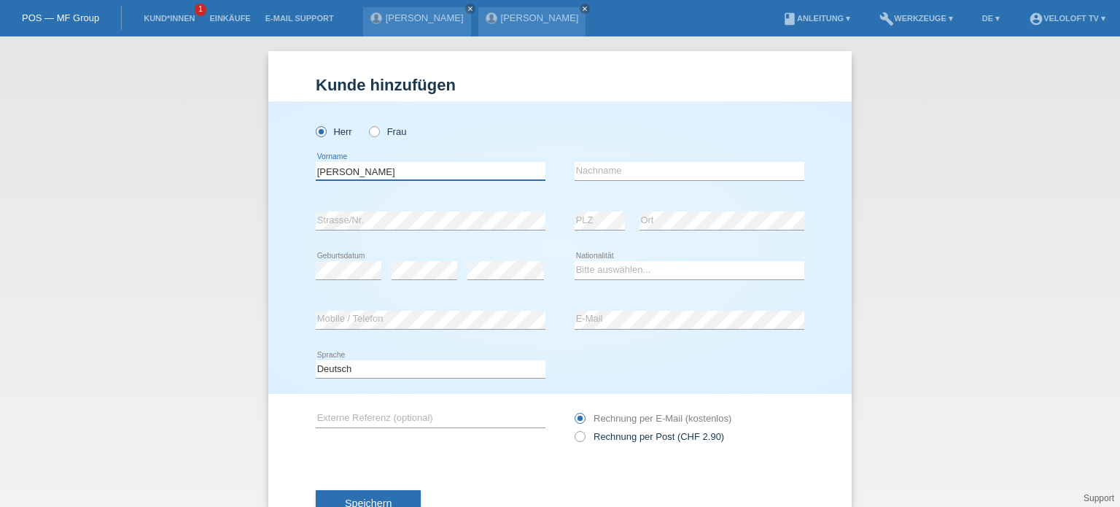
click at [365, 170] on input "[PERSON_NAME]" at bounding box center [431, 171] width 230 height 18
type input "Christoph"
click at [618, 168] on input "text" at bounding box center [690, 171] width 230 height 18
paste input "Seyfert"
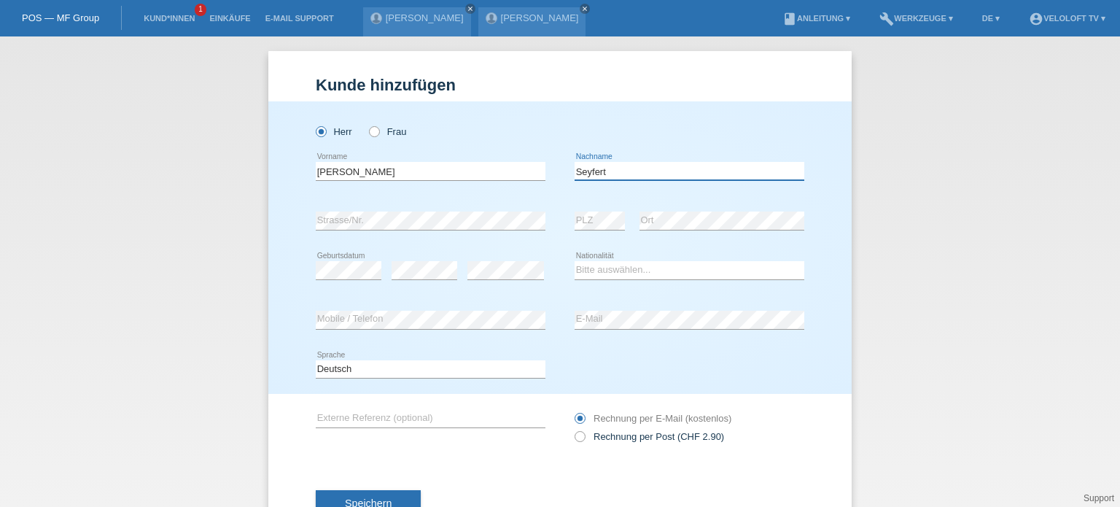
type input "Seyfert"
click at [606, 268] on select "Bitte auswählen... [GEOGRAPHIC_DATA] [GEOGRAPHIC_DATA] [GEOGRAPHIC_DATA] [GEOGR…" at bounding box center [690, 269] width 230 height 17
select select "CH"
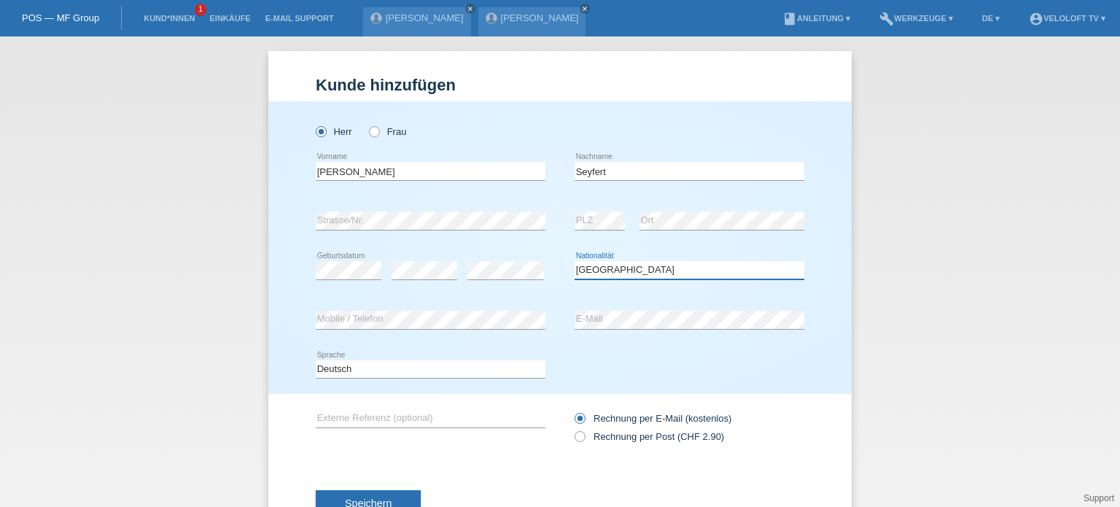
click at [575, 261] on select "Bitte auswählen... [GEOGRAPHIC_DATA] [GEOGRAPHIC_DATA] [GEOGRAPHIC_DATA] [GEOGR…" at bounding box center [690, 269] width 230 height 17
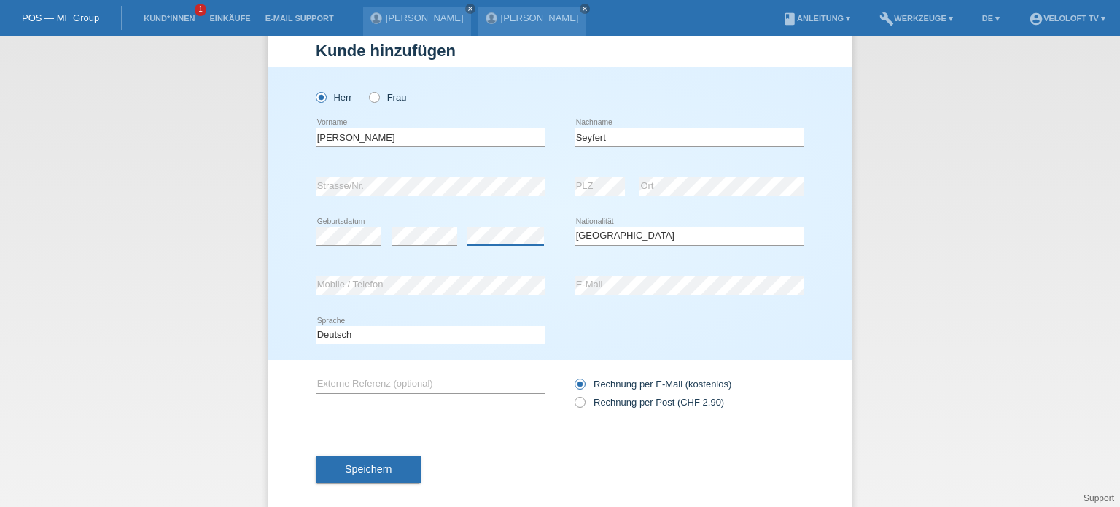
scroll to position [52, 0]
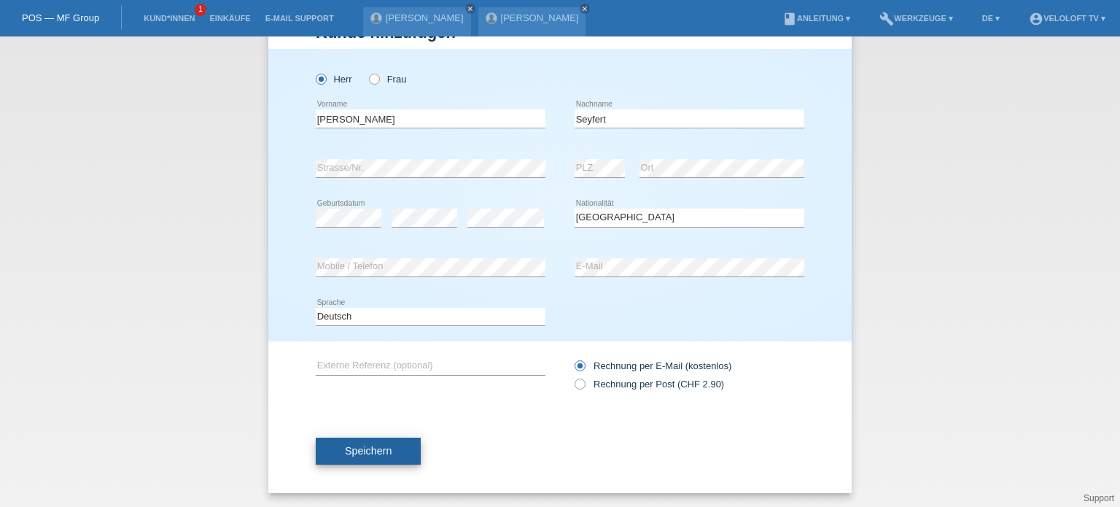
click at [366, 449] on span "Speichern" at bounding box center [368, 451] width 47 height 12
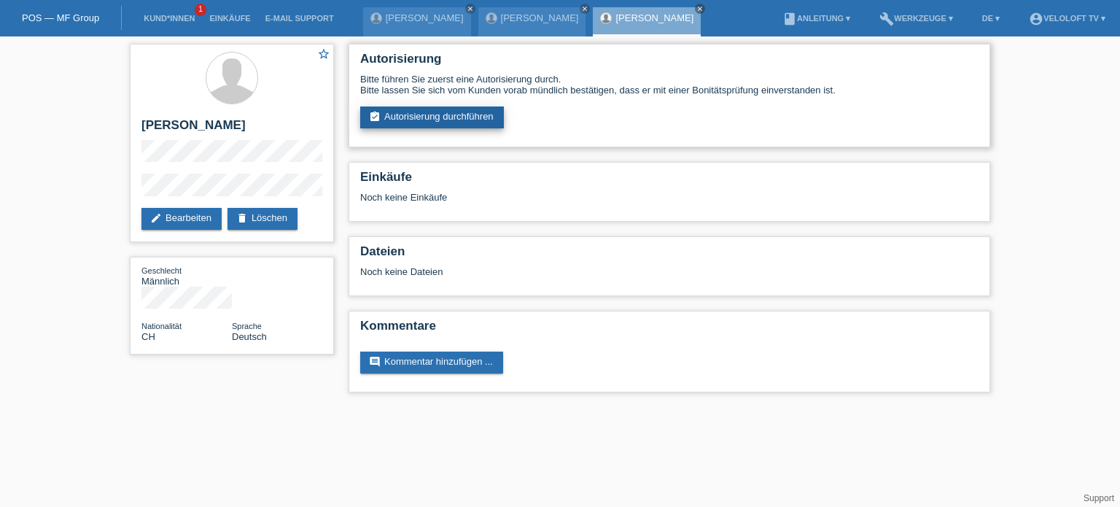
click at [462, 122] on link "assignment_turned_in Autorisierung durchführen" at bounding box center [432, 117] width 144 height 22
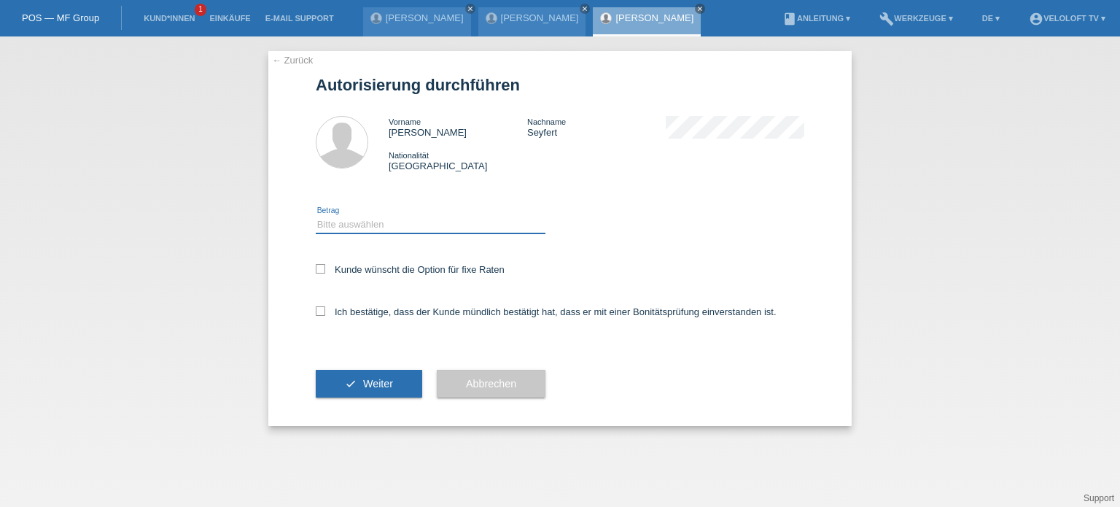
click at [383, 230] on select "Bitte auswählen CHF 1.00 - CHF 499.00 CHF 500.00 - CHF 1'999.00 CHF 2'000.00 - …" at bounding box center [431, 224] width 230 height 17
select select "3"
click at [316, 216] on select "Bitte auswählen CHF 1.00 - CHF 499.00 CHF 500.00 - CHF 1'999.00 CHF 2'000.00 - …" at bounding box center [431, 224] width 230 height 17
click at [319, 270] on icon at bounding box center [320, 268] width 9 height 9
click at [319, 270] on input "Kunde wünscht die Option für fixe Raten" at bounding box center [320, 268] width 9 height 9
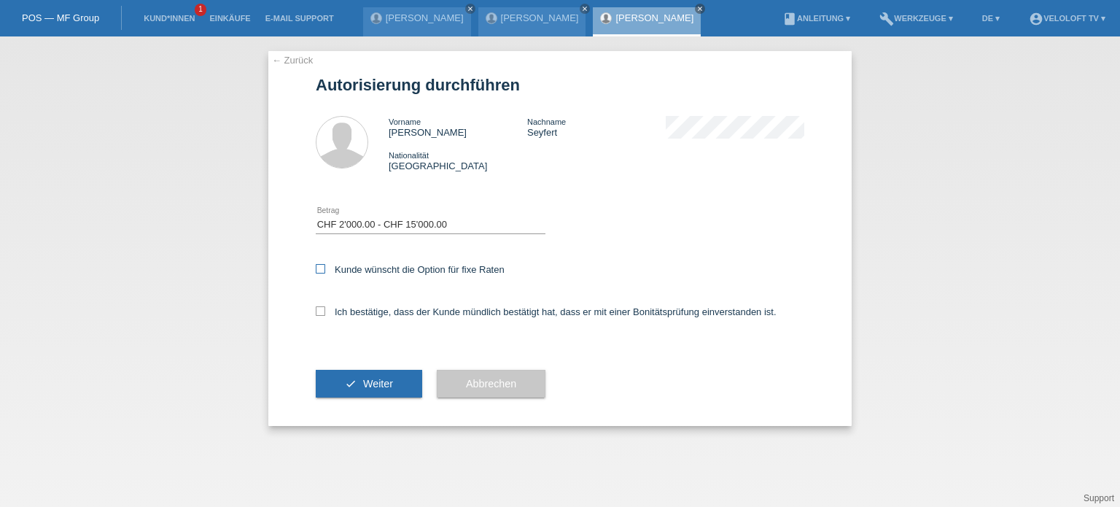
checkbox input "true"
click at [319, 317] on label "Ich bestätige, dass der Kunde mündlich bestätigt hat, dass er mit einer Bonität…" at bounding box center [546, 311] width 461 height 11
click at [319, 316] on input "Ich bestätige, dass der Kunde mündlich bestätigt hat, dass er mit einer Bonität…" at bounding box center [320, 310] width 9 height 9
checkbox input "true"
click at [359, 386] on button "check Weiter" at bounding box center [369, 384] width 106 height 28
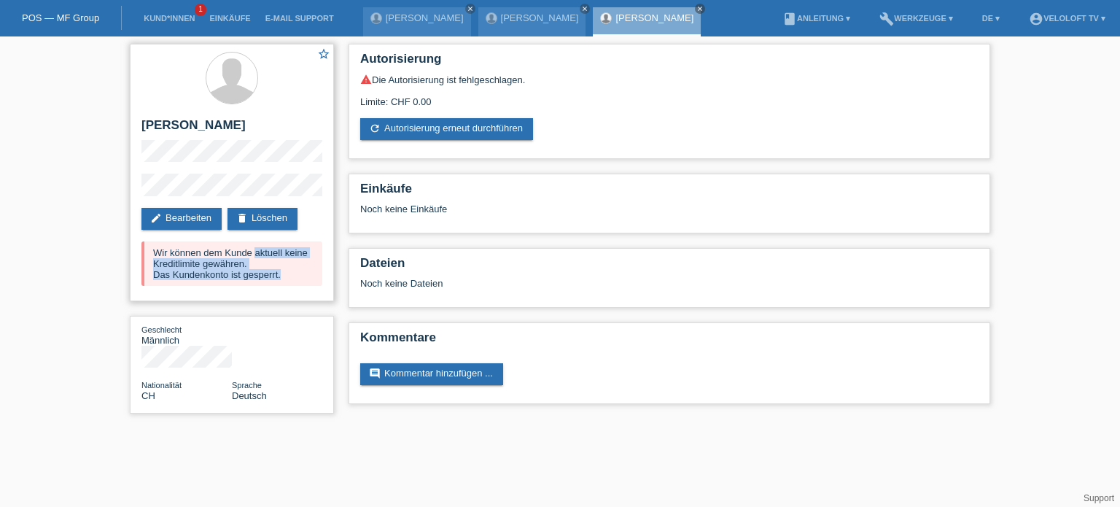
drag, startPoint x: 152, startPoint y: 252, endPoint x: 295, endPoint y: 285, distance: 146.8
click at [295, 285] on div "Wir können dem Kunde aktuell keine Kreditlimite gewähren. Das Kundenkonto ist g…" at bounding box center [231, 263] width 181 height 44
copy div "Wir können dem Kunde aktuell keine Kreditlimite gewähren. Das Kundenkonto ist g…"
drag, startPoint x: 442, startPoint y: 98, endPoint x: 392, endPoint y: 103, distance: 49.8
click at [392, 103] on div "Limite: CHF 0.00" at bounding box center [669, 96] width 618 height 22
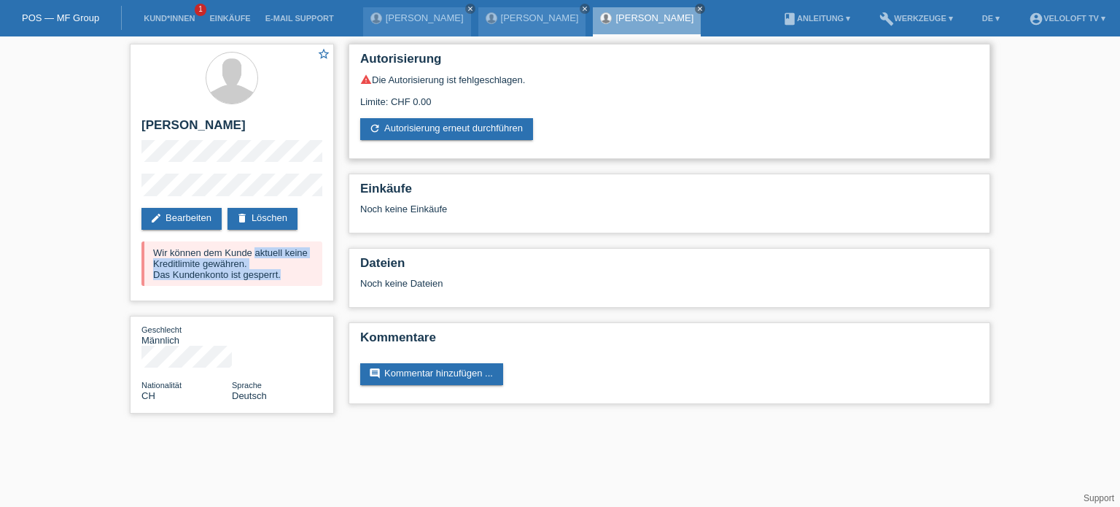
copy div "CHF 0.00"
click at [176, 14] on li "Kund*innen 1" at bounding box center [169, 18] width 66 height 37
click at [178, 23] on link "Kund*innen" at bounding box center [169, 18] width 66 height 9
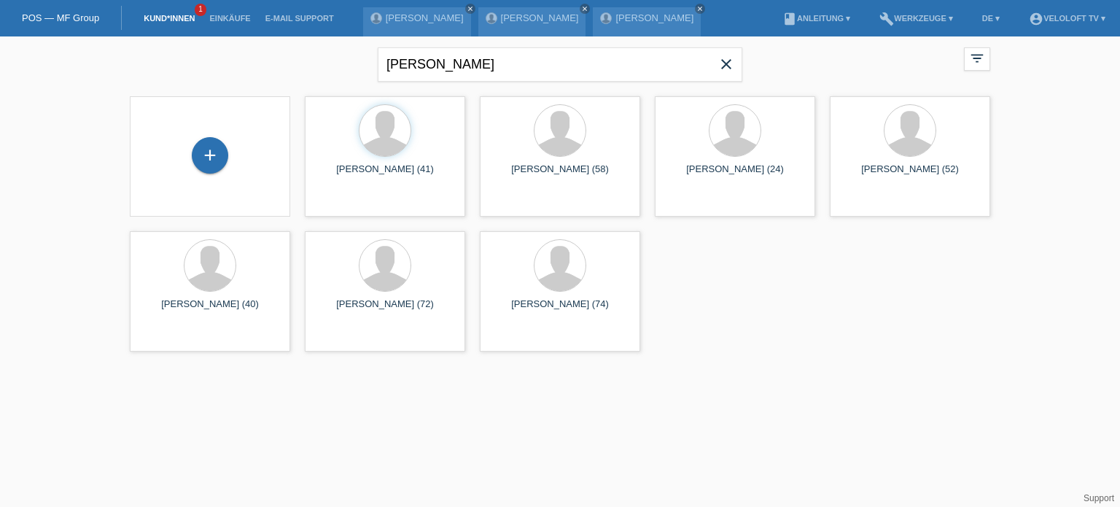
click at [729, 64] on icon "close" at bounding box center [725, 63] width 17 height 17
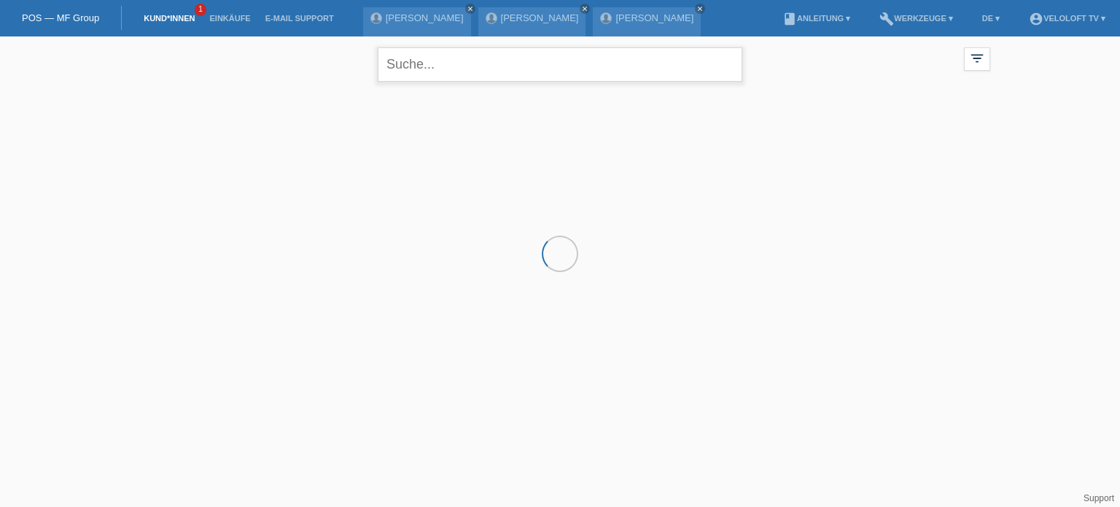
paste input "[PERSON_NAME]"
drag, startPoint x: 494, startPoint y: 67, endPoint x: 358, endPoint y: 77, distance: 136.7
click at [358, 77] on div "[PERSON_NAME] close filter_list view_module Alle Kund*innen anzeigen star Marki…" at bounding box center [559, 62] width 875 height 52
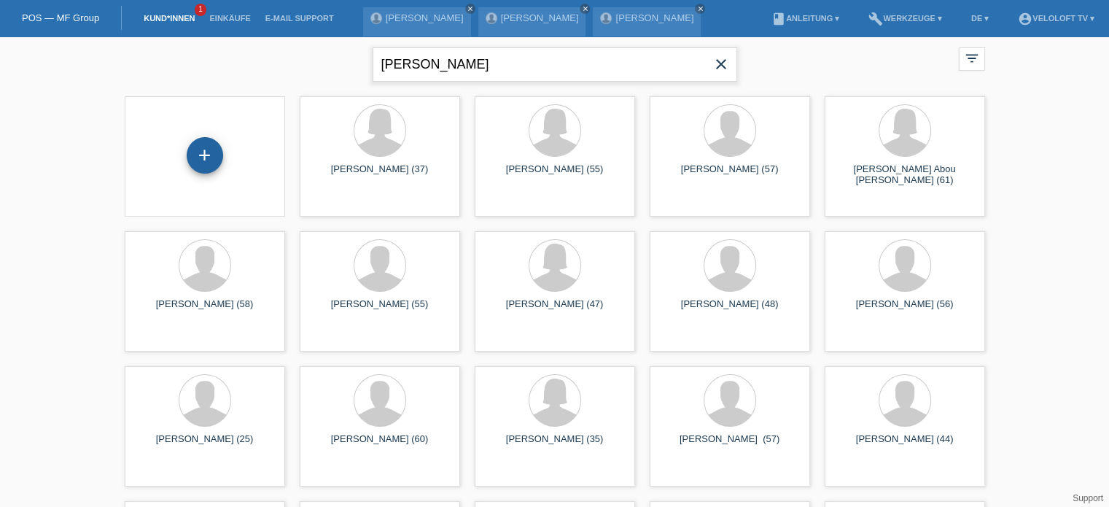
type input "[PERSON_NAME]"
click at [203, 162] on div "+" at bounding box center [205, 155] width 36 height 36
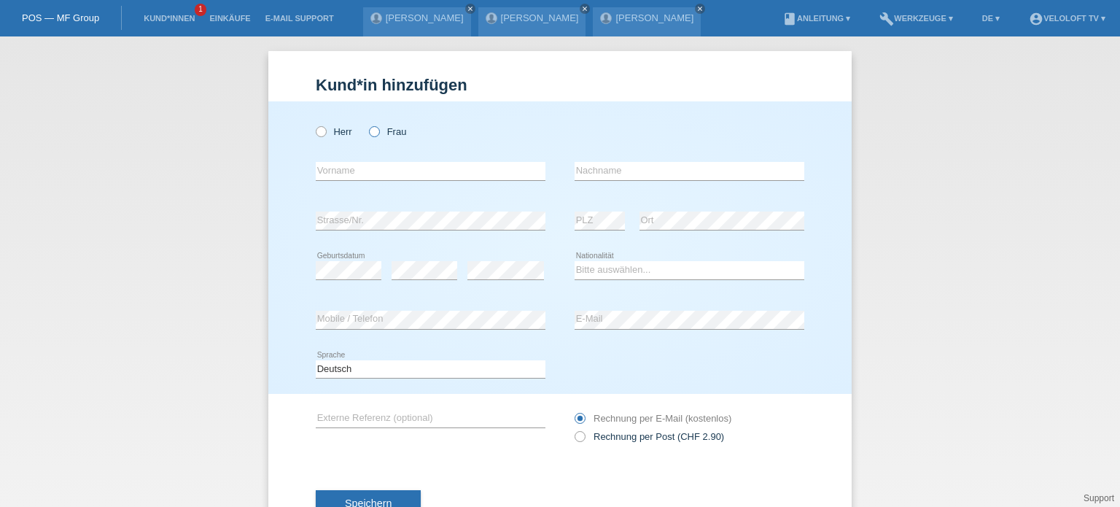
click at [367, 124] on icon at bounding box center [367, 124] width 0 height 0
click at [369, 128] on input "Frau" at bounding box center [373, 130] width 9 height 9
radio input "true"
click at [378, 166] on input "text" at bounding box center [431, 171] width 230 height 18
paste input "[PERSON_NAME]"
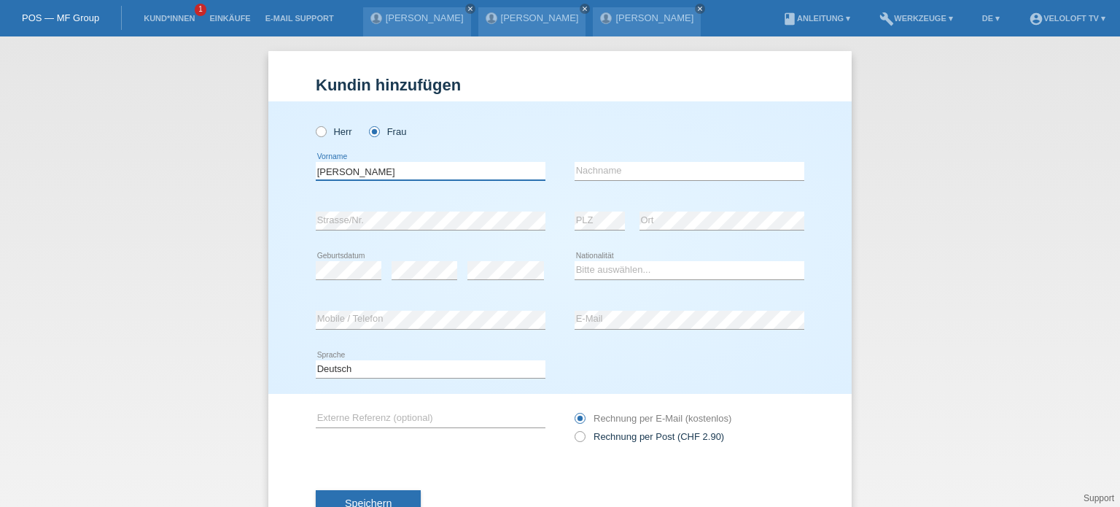
click at [365, 171] on input "[PERSON_NAME]" at bounding box center [431, 171] width 230 height 18
type input "Luzia"
click at [612, 168] on input "text" at bounding box center [690, 171] width 230 height 18
paste input "Steiner"
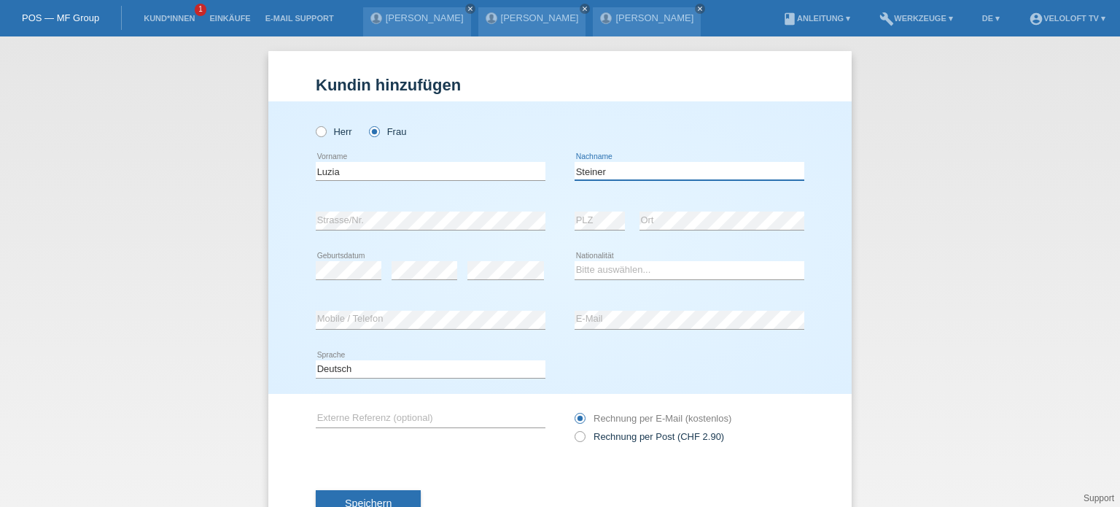
type input "Steiner"
click at [575, 275] on select "Bitte auswählen... Schweiz Deutschland Liechtenstein Österreich ------------ Af…" at bounding box center [690, 269] width 230 height 17
select select "CH"
click at [575, 261] on select "Bitte auswählen... Schweiz Deutschland Liechtenstein Österreich ------------ Af…" at bounding box center [690, 269] width 230 height 17
click at [572, 429] on icon at bounding box center [572, 429] width 0 height 0
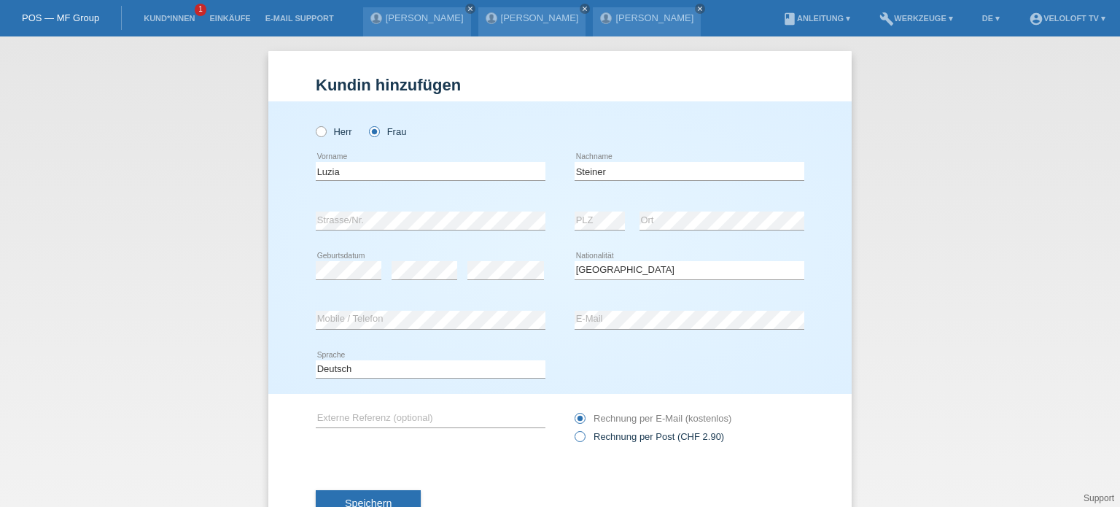
click at [577, 440] on input "Rechnung per Post (CHF 2.90)" at bounding box center [579, 440] width 9 height 18
radio input "true"
click at [394, 498] on button "Speichern" at bounding box center [368, 504] width 105 height 28
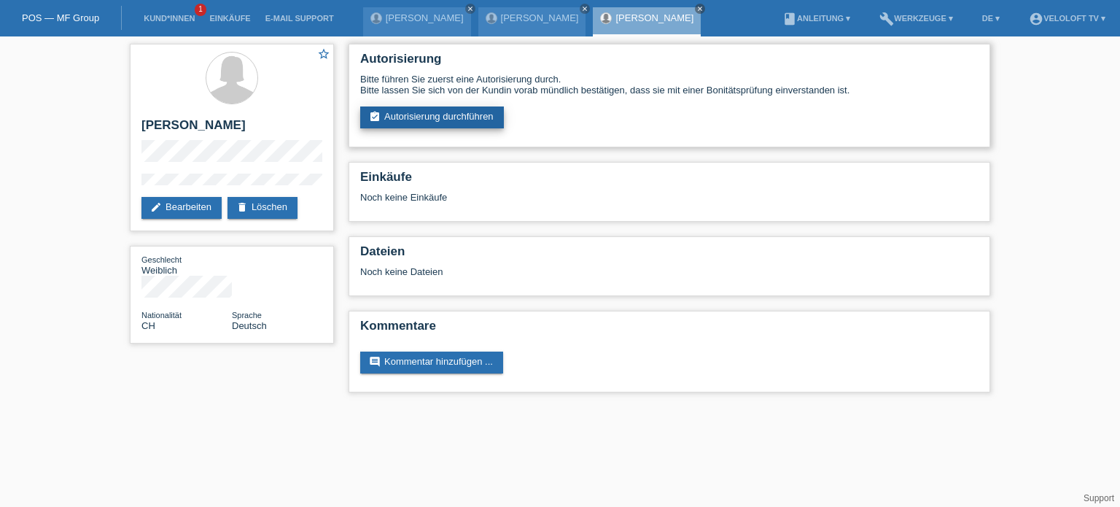
click at [468, 122] on link "assignment_turned_in Autorisierung durchführen" at bounding box center [432, 117] width 144 height 22
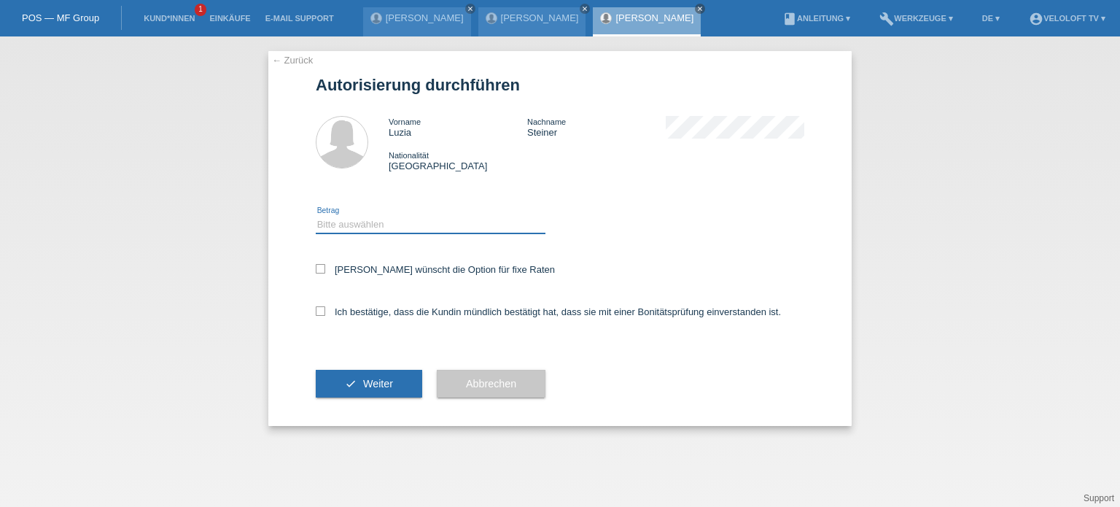
click at [339, 224] on select "Bitte auswählen CHF 1.00 - CHF 499.00 CHF 500.00 - CHF 1'999.00 CHF 2'000.00 - …" at bounding box center [431, 224] width 230 height 17
select select "3"
click at [316, 216] on select "Bitte auswählen CHF 1.00 - CHF 499.00 CHF 500.00 - CHF 1'999.00 CHF 2'000.00 - …" at bounding box center [431, 224] width 230 height 17
click at [321, 265] on icon at bounding box center [320, 268] width 9 height 9
click at [321, 265] on input "Kundin wünscht die Option für fixe Raten" at bounding box center [320, 268] width 9 height 9
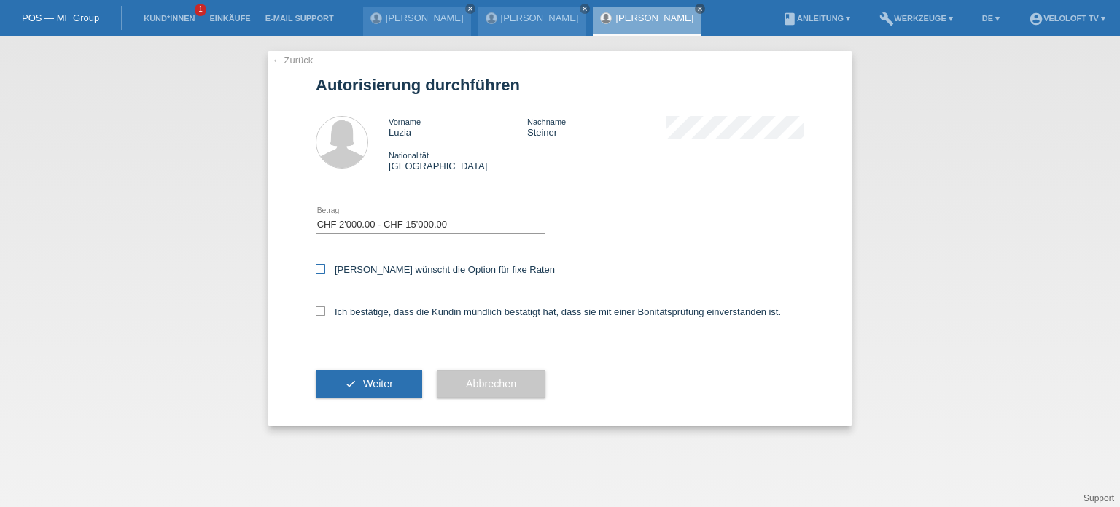
checkbox input "true"
click at [323, 312] on icon at bounding box center [320, 310] width 9 height 9
click at [323, 312] on input "Ich bestätige, dass die Kundin mündlich bestätigt hat, dass sie mit einer Bonit…" at bounding box center [320, 310] width 9 height 9
checkbox input "true"
click at [394, 388] on button "check Weiter" at bounding box center [369, 384] width 106 height 28
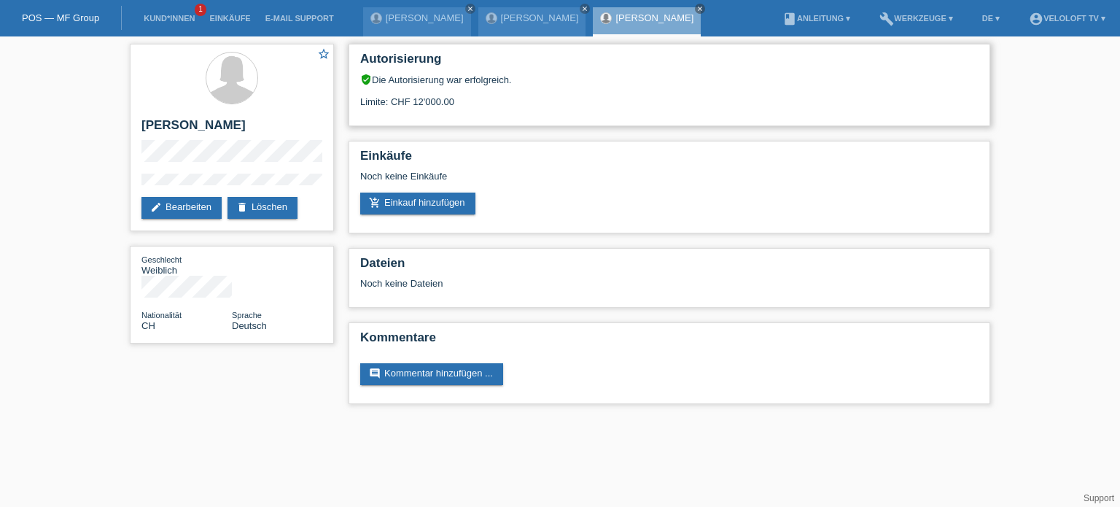
drag, startPoint x: 470, startPoint y: 106, endPoint x: 413, endPoint y: 103, distance: 56.3
click at [413, 103] on div "Limite: CHF 12'000.00" at bounding box center [669, 96] width 618 height 22
copy div "12'000.00"
click at [439, 208] on link "add_shopping_cart Einkauf hinzufügen" at bounding box center [417, 203] width 115 height 22
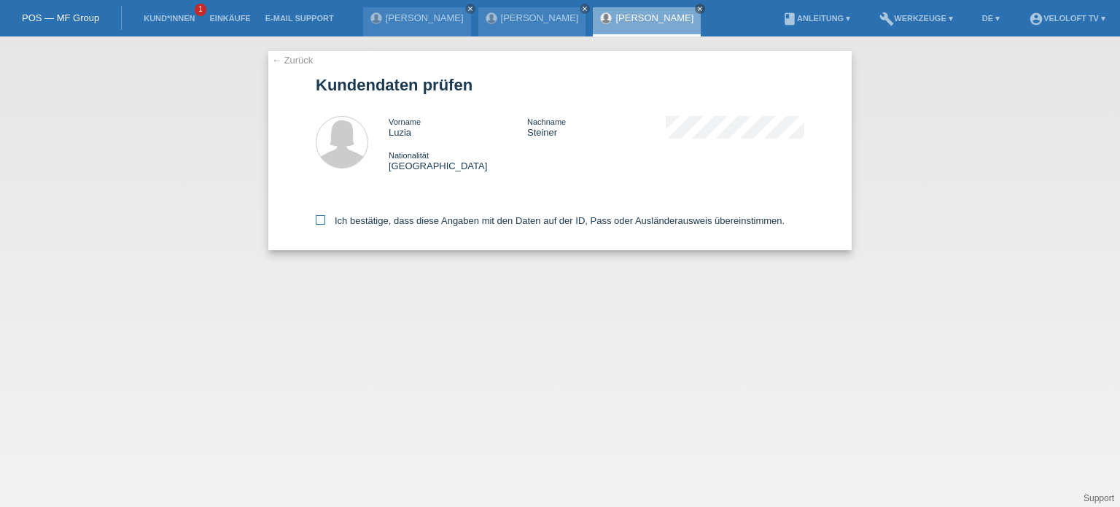
click at [319, 219] on icon at bounding box center [320, 219] width 9 height 9
click at [319, 219] on input "Ich bestätige, dass diese Angaben mit den Daten auf der ID, Pass oder Ausländer…" at bounding box center [320, 219] width 9 height 9
checkbox input "true"
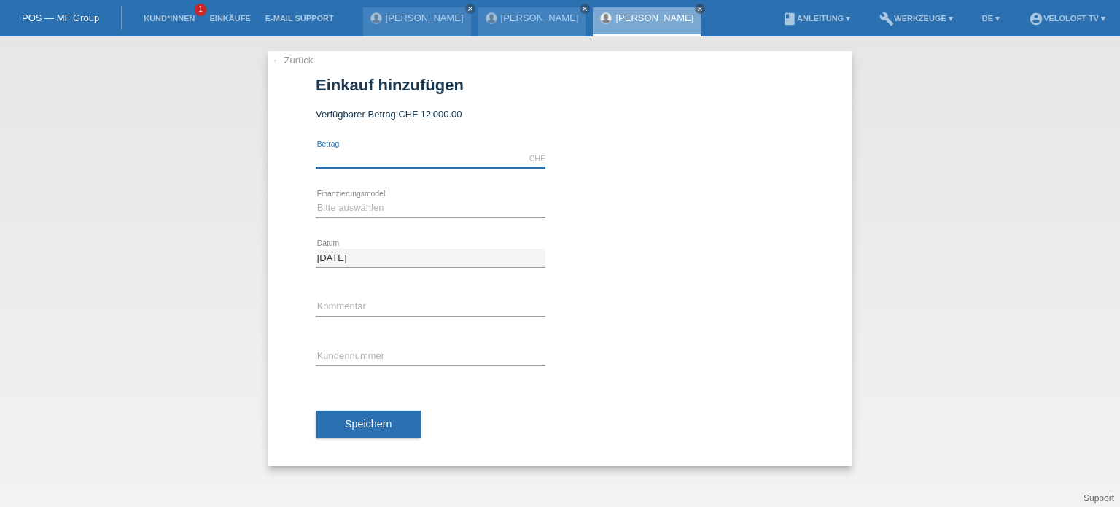
click at [359, 160] on input "text" at bounding box center [431, 158] width 230 height 18
type input "2990.00"
click at [353, 198] on div "Bitte auswählen Fixe Raten Kauf auf Rechnung mit Teilzahlungsoption error Finan…" at bounding box center [431, 209] width 230 height 50
click at [339, 209] on select "Bitte auswählen Fixe Raten Kauf auf Rechnung mit Teilzahlungsoption" at bounding box center [431, 207] width 230 height 17
select select "77"
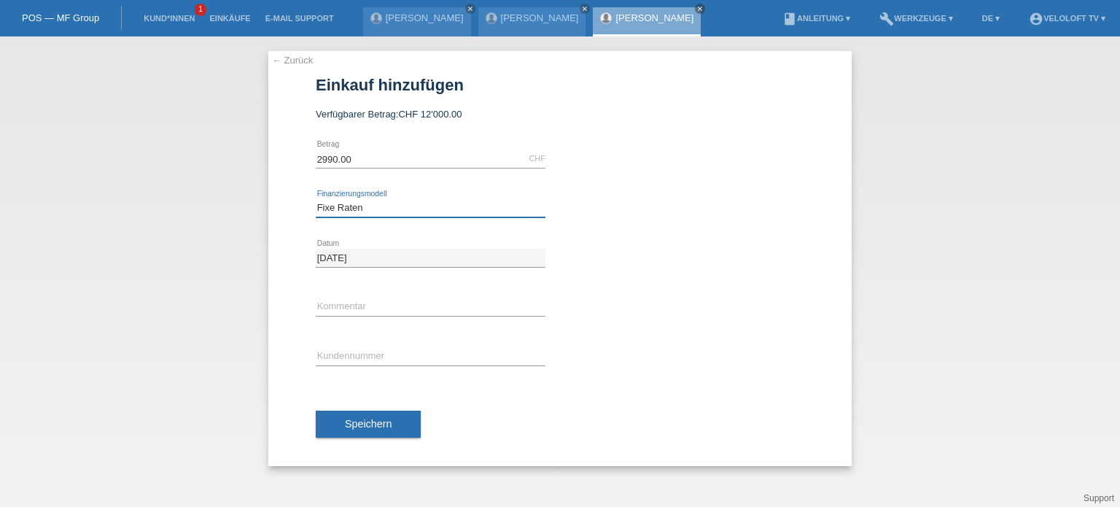
click at [316, 199] on select "Bitte auswählen Fixe Raten Kauf auf Rechnung mit Teilzahlungsoption" at bounding box center [431, 207] width 230 height 17
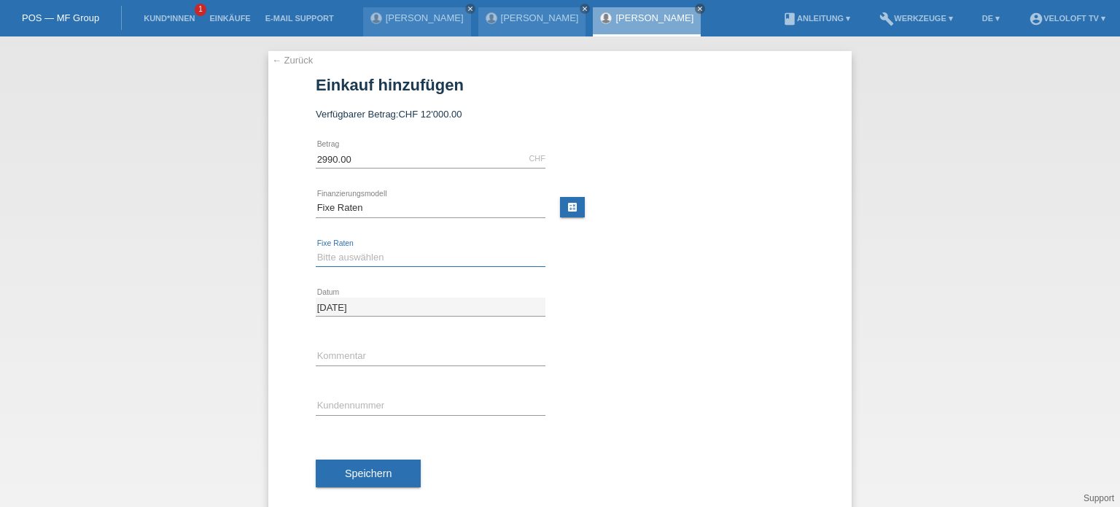
click at [325, 257] on select "Bitte auswählen 4 Raten 5 Raten 6 Raten 7 Raten 8 Raten 9 Raten 10 Raten 11 Rat…" at bounding box center [431, 257] width 230 height 17
select select "202"
click at [316, 249] on select "Bitte auswählen 4 Raten 5 Raten 6 Raten 7 Raten 8 Raten 9 Raten 10 Raten 11 Rat…" at bounding box center [431, 257] width 230 height 17
click at [327, 351] on input "text" at bounding box center [431, 356] width 230 height 18
type input "Veloloft.tv"
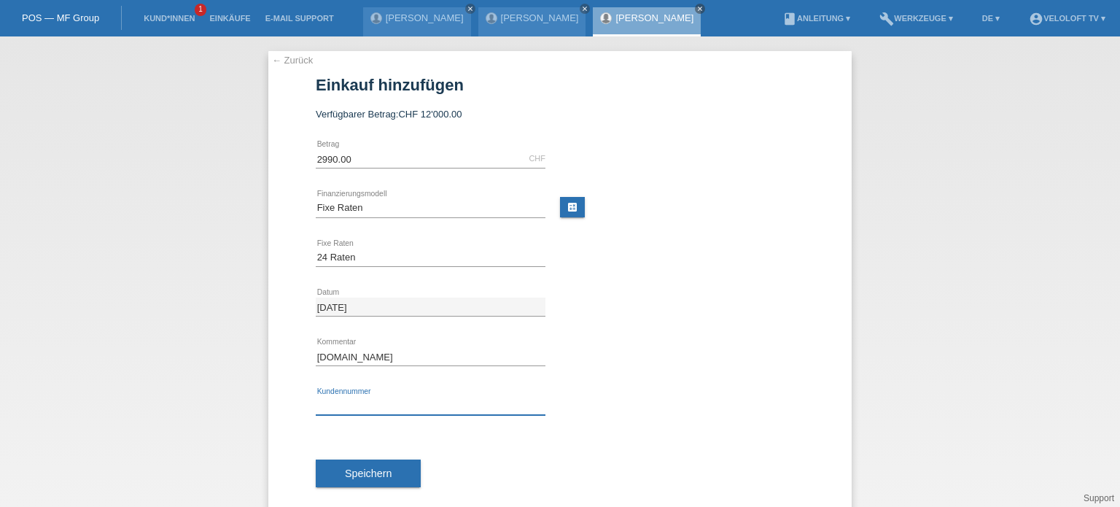
click at [320, 397] on input "text" at bounding box center [431, 406] width 230 height 18
paste input "C164696"
type input "C164696"
click at [369, 477] on span "Speichern" at bounding box center [368, 473] width 47 height 12
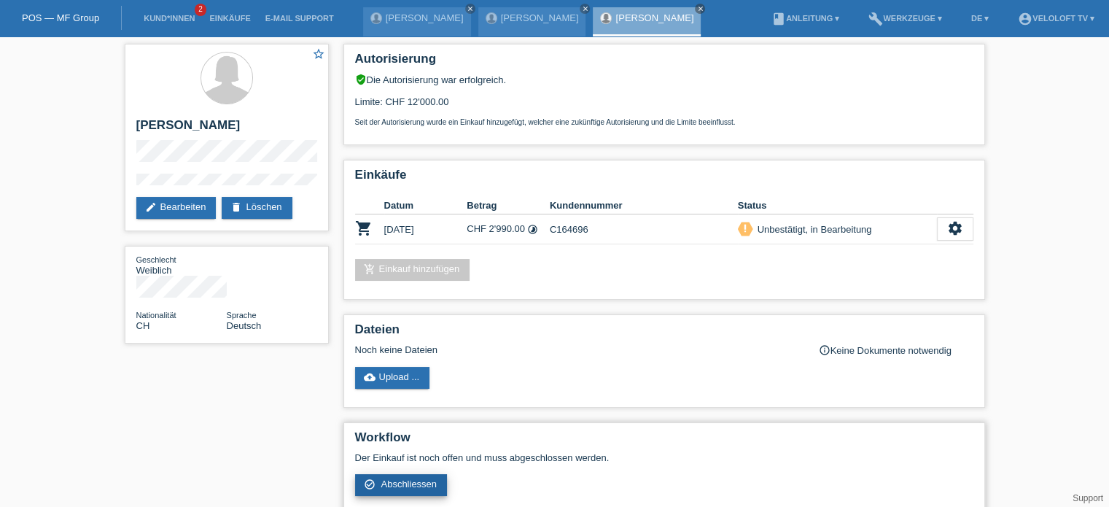
click at [419, 480] on span "Abschliessen" at bounding box center [409, 483] width 56 height 11
click at [437, 480] on link "check_circle_outline Abschliessen" at bounding box center [401, 485] width 93 height 22
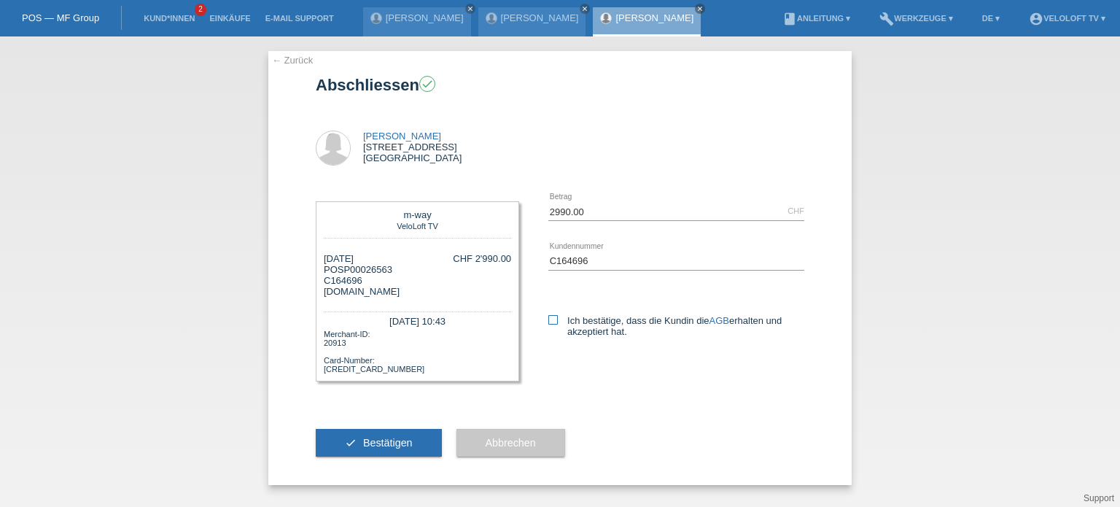
click at [549, 320] on icon at bounding box center [552, 319] width 9 height 9
click at [549, 320] on input "Ich bestätige, dass die Kundin die AGB erhalten und akzeptiert hat." at bounding box center [552, 319] width 9 height 9
checkbox input "true"
click at [388, 446] on span "Bestätigen" at bounding box center [388, 443] width 50 height 12
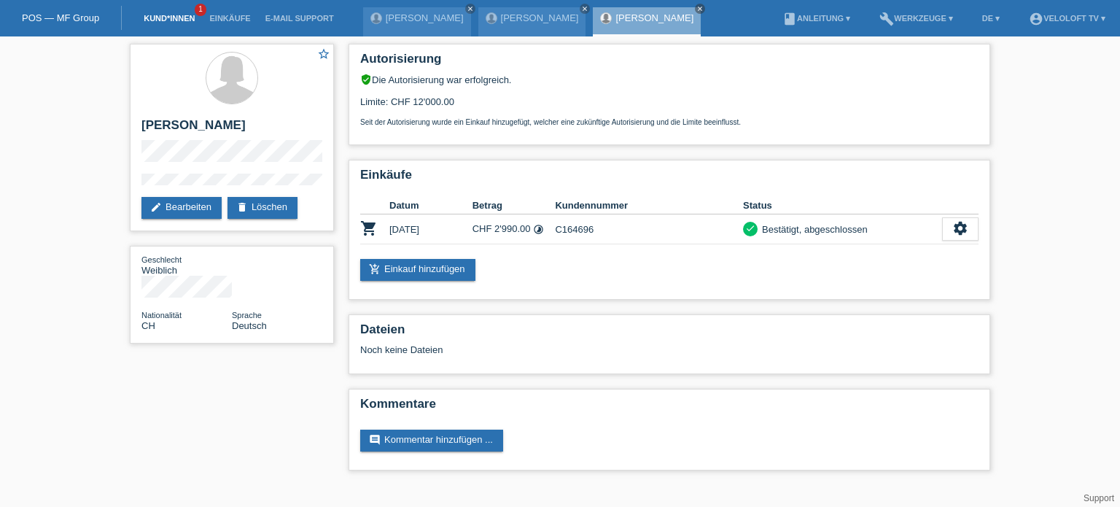
click at [175, 16] on link "Kund*innen" at bounding box center [169, 18] width 66 height 9
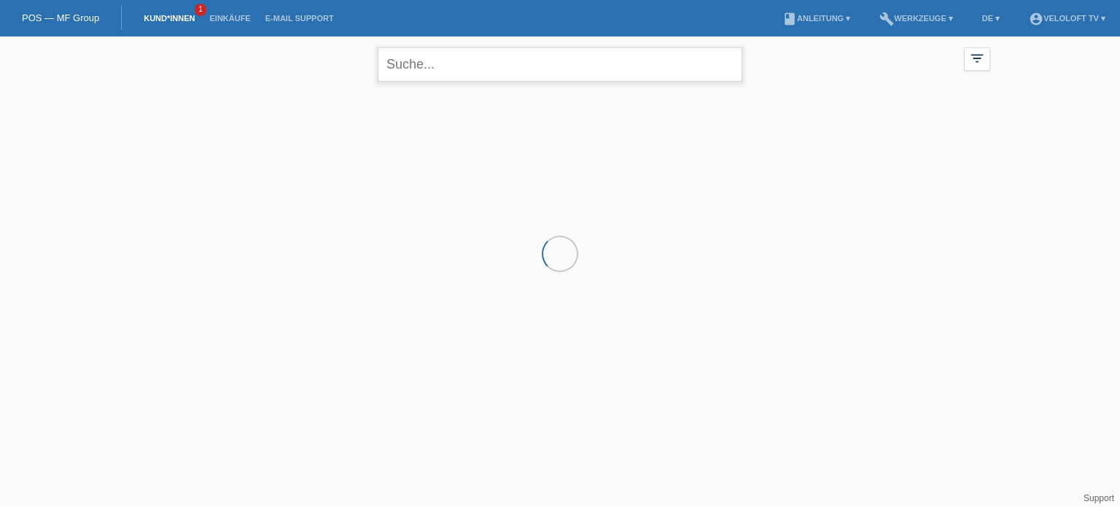
click at [445, 68] on input "text" at bounding box center [560, 64] width 365 height 34
type input "Gugger Lorenz"
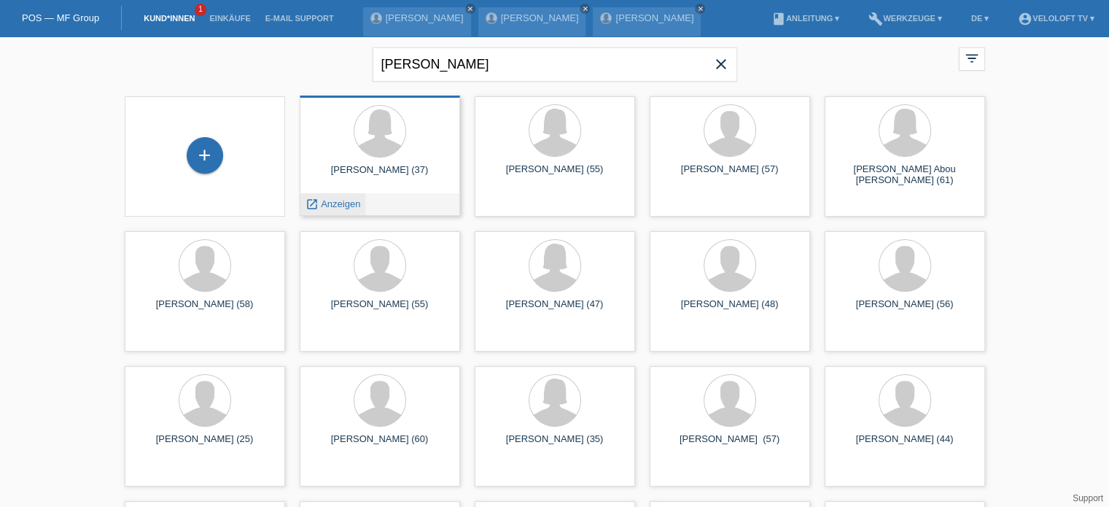
click at [337, 209] on span "Anzeigen" at bounding box center [340, 203] width 39 height 11
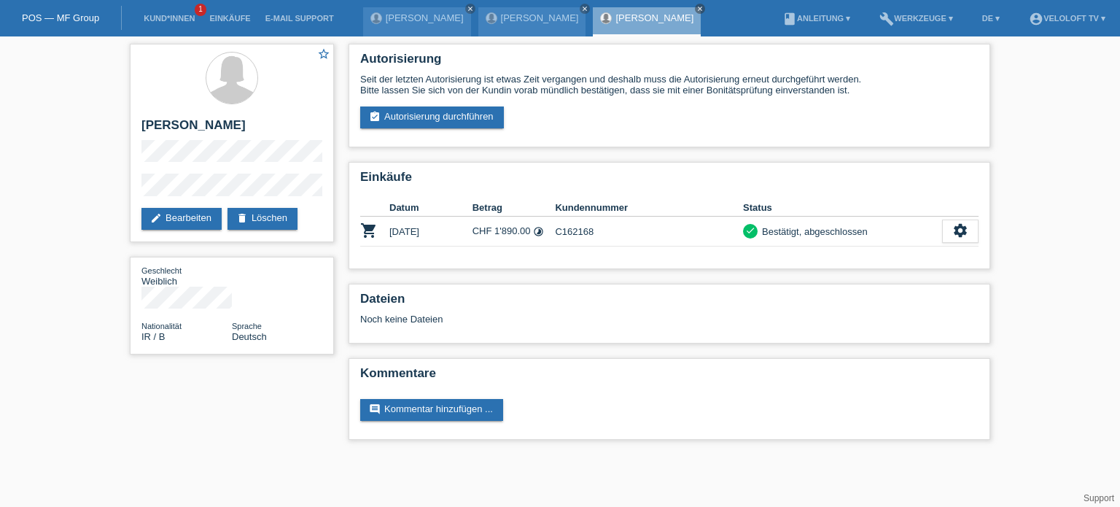
click at [232, 405] on div "star_border Sara Abdolahpuri edit Bearbeiten delete Löschen Geschlecht Weiblich…" at bounding box center [559, 245] width 875 height 418
click at [179, 421] on div "star_border Sara Abdolahpuri edit Bearbeiten delete Löschen Geschlecht Weiblich…" at bounding box center [559, 245] width 875 height 418
click at [168, 20] on link "Kund*innen" at bounding box center [169, 18] width 66 height 9
